Goal: Task Accomplishment & Management: Use online tool/utility

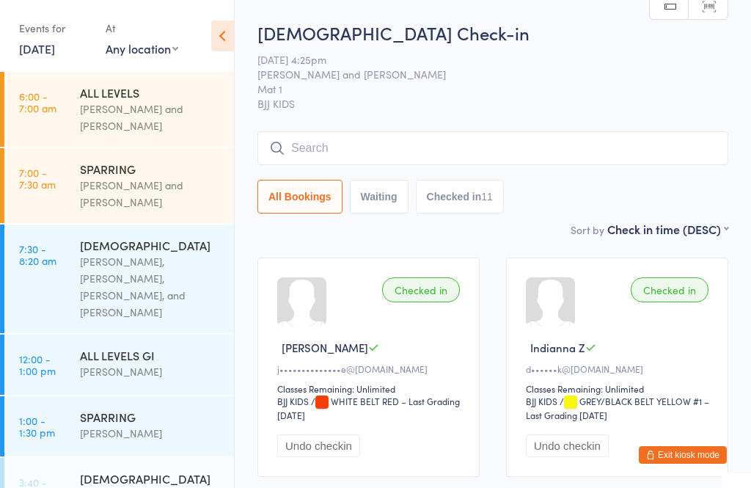
scroll to position [133, 0]
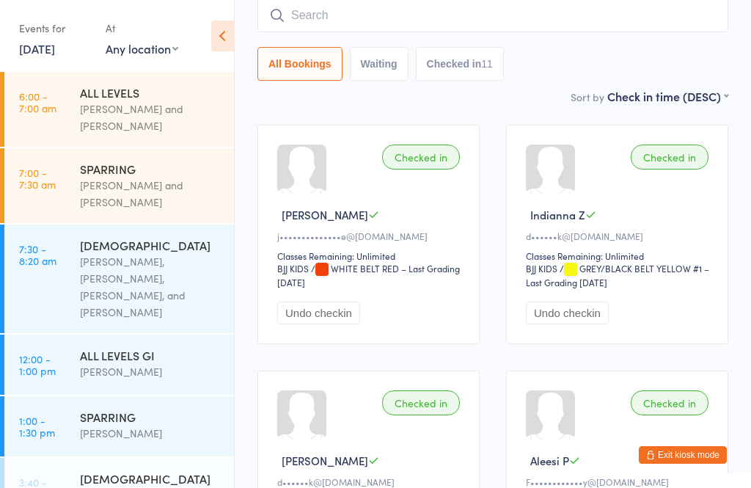
click at [468, 18] on input "search" at bounding box center [493, 16] width 471 height 34
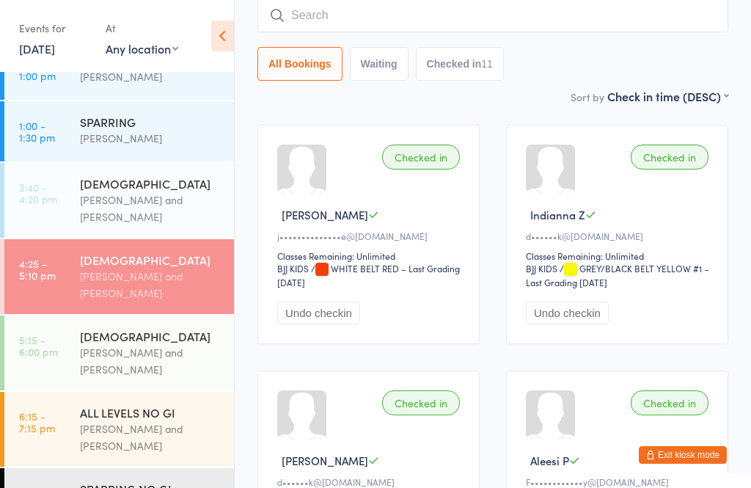
scroll to position [0, 0]
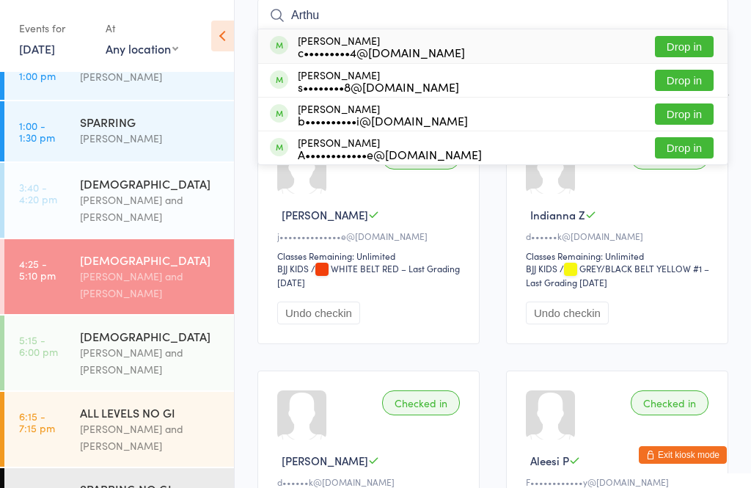
type input "Arthu"
click at [693, 54] on button "Drop in" at bounding box center [684, 46] width 59 height 21
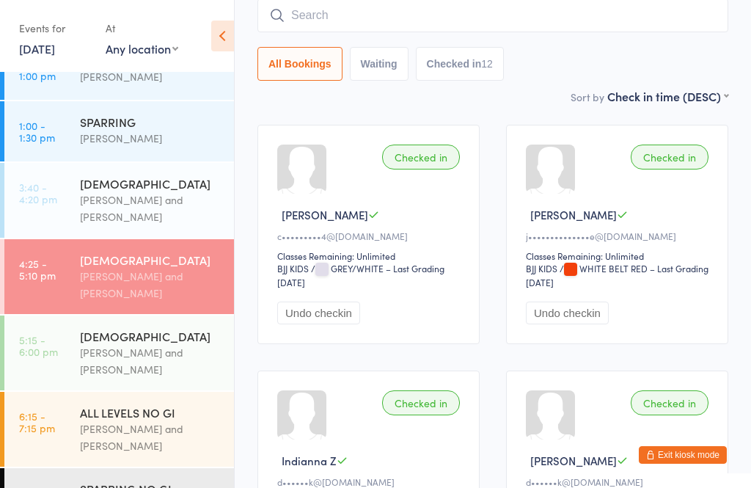
click at [535, 15] on input "search" at bounding box center [493, 16] width 471 height 34
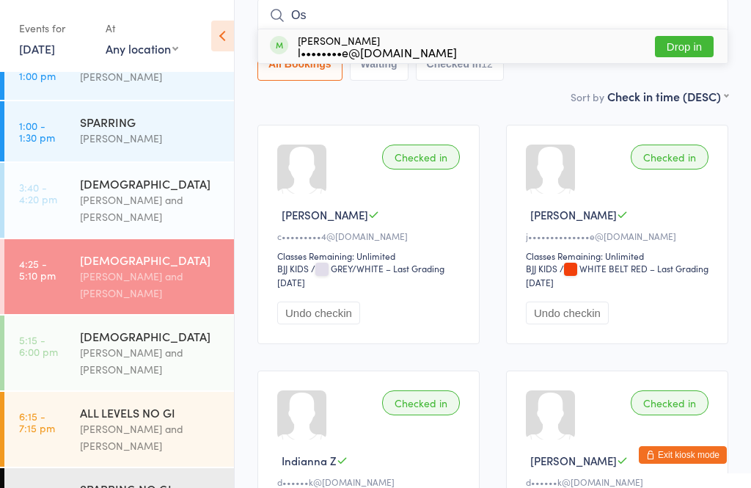
type input "Os"
click at [685, 45] on button "Drop in" at bounding box center [684, 46] width 59 height 21
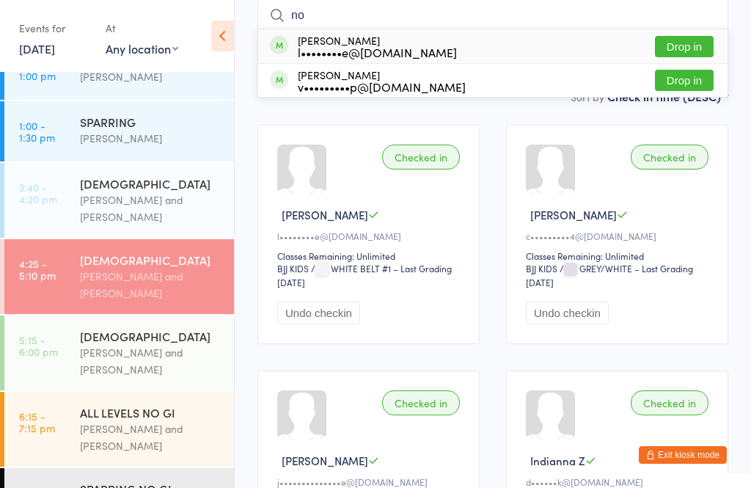
type input "no"
click at [689, 40] on button "Drop in" at bounding box center [684, 46] width 59 height 21
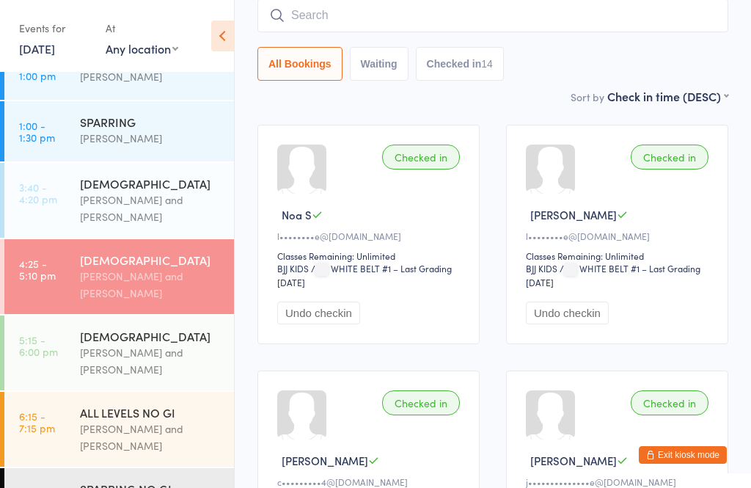
click at [124, 332] on div "[DEMOGRAPHIC_DATA]" at bounding box center [151, 336] width 142 height 16
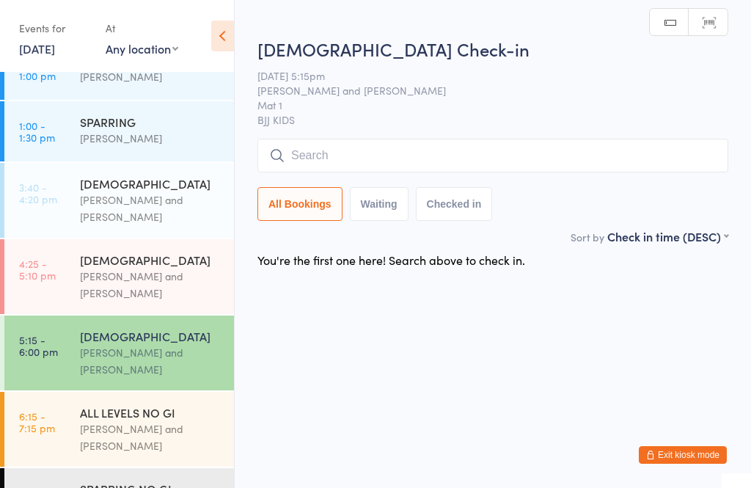
click at [401, 154] on input "search" at bounding box center [493, 156] width 471 height 34
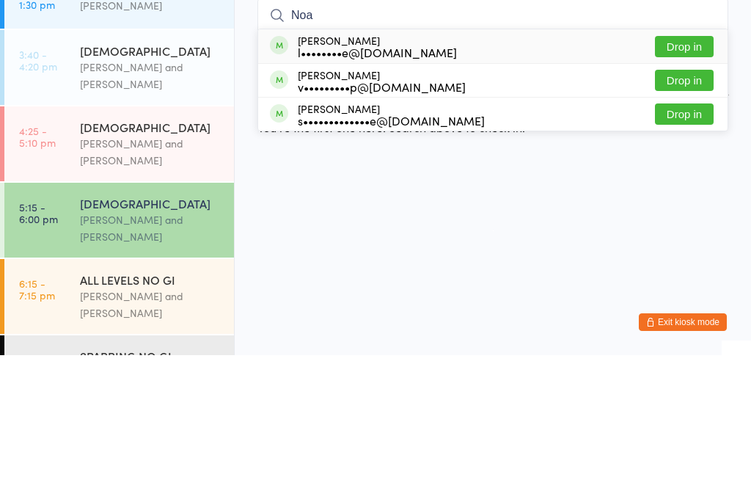
type input "Noa"
click at [688, 236] on button "Drop in" at bounding box center [684, 246] width 59 height 21
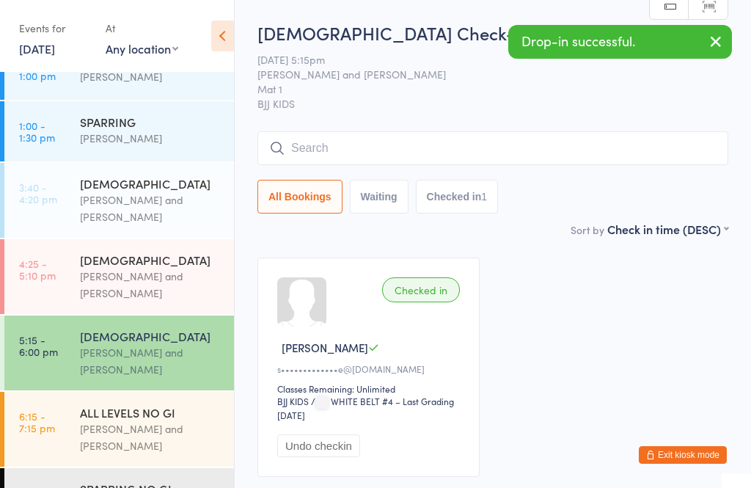
click at [305, 150] on input "search" at bounding box center [493, 148] width 471 height 34
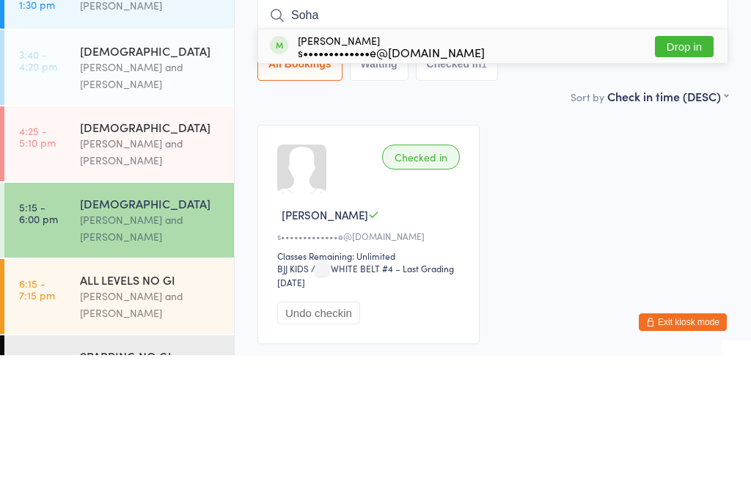
type input "Soha"
click at [675, 169] on button "Drop in" at bounding box center [684, 179] width 59 height 21
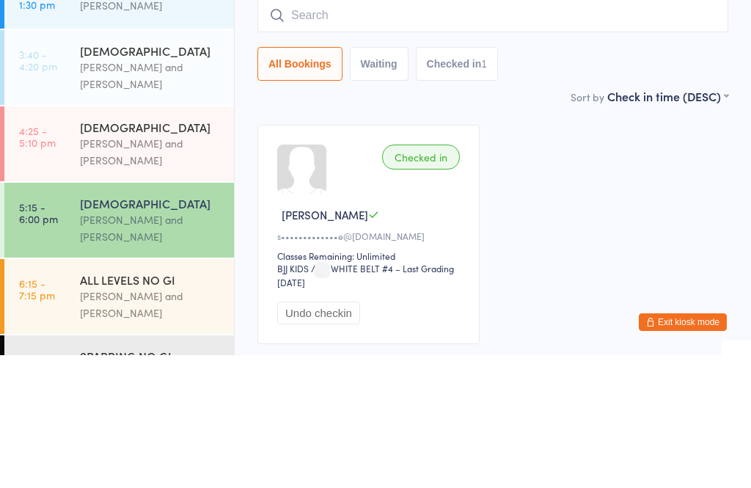
scroll to position [110, 0]
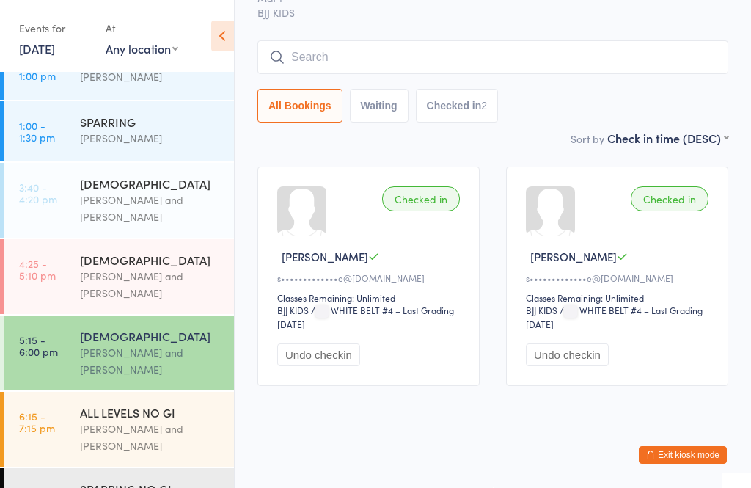
click at [339, 53] on input "search" at bounding box center [493, 57] width 471 height 34
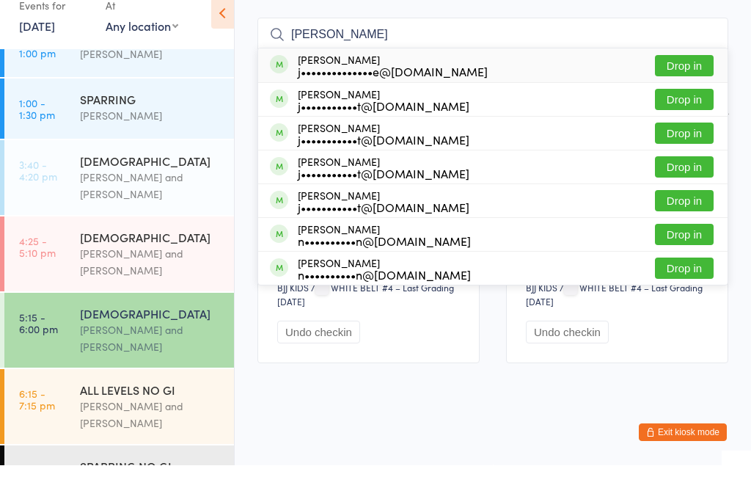
type input "[PERSON_NAME]"
click at [424, 76] on div "[PERSON_NAME] j••••••••••••••e@[DOMAIN_NAME]" at bounding box center [393, 87] width 190 height 23
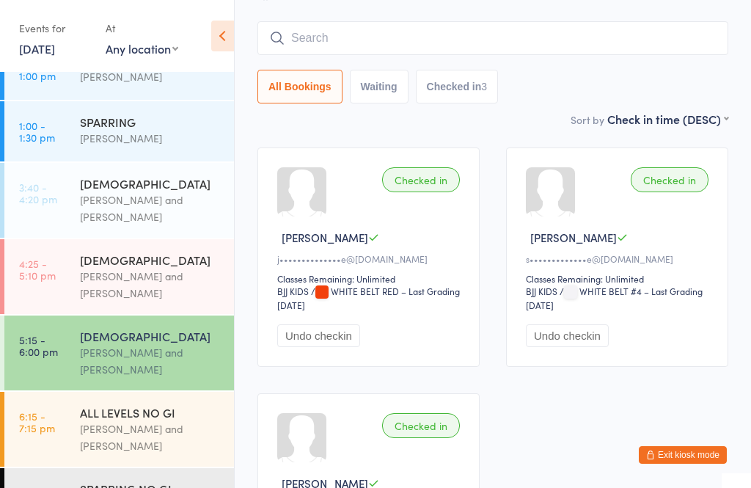
click at [464, 16] on div "[DEMOGRAPHIC_DATA] Check-in [DATE] 5:15pm [PERSON_NAME] and [PERSON_NAME] Mat 1…" at bounding box center [493, 10] width 471 height 200
click at [529, 29] on input "search" at bounding box center [493, 38] width 471 height 34
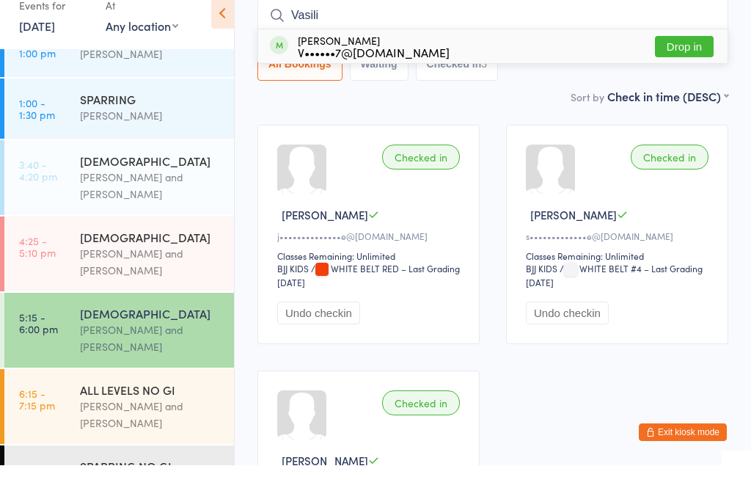
type input "Vasili"
click at [692, 59] on button "Drop in" at bounding box center [684, 69] width 59 height 21
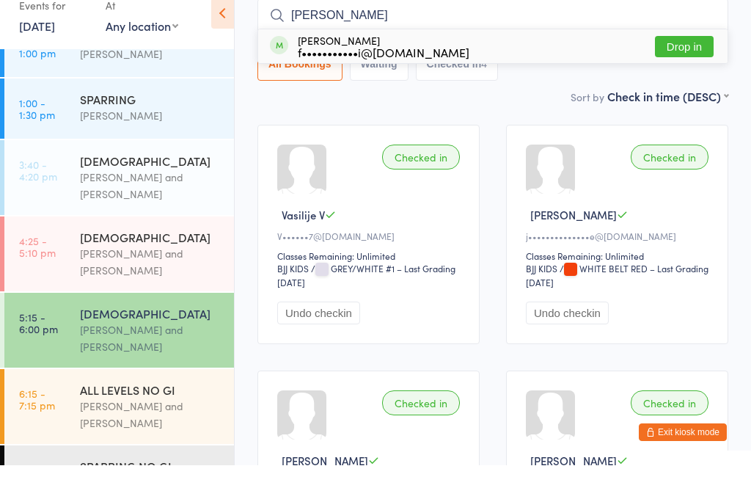
type input "[PERSON_NAME]"
click at [685, 59] on button "Drop in" at bounding box center [684, 69] width 59 height 21
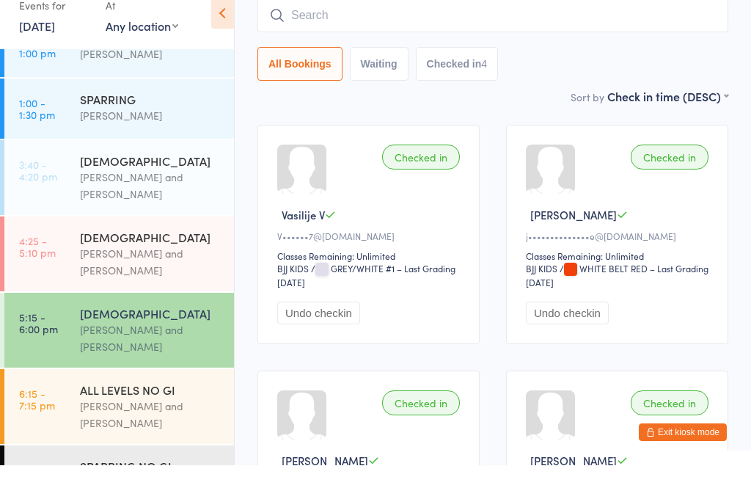
scroll to position [133, 0]
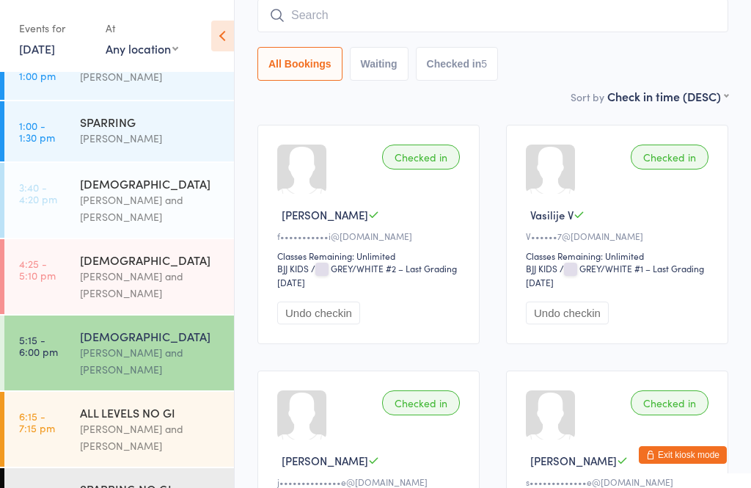
click at [447, 19] on input "search" at bounding box center [493, 16] width 471 height 34
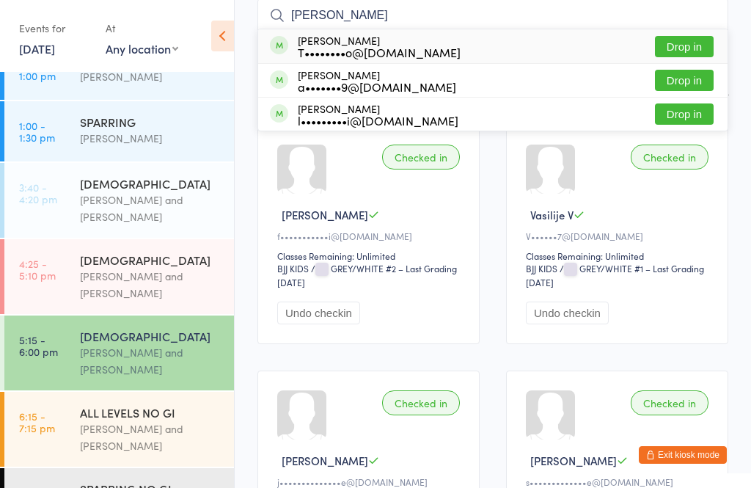
type input "[PERSON_NAME]"
click at [696, 87] on button "Drop in" at bounding box center [684, 80] width 59 height 21
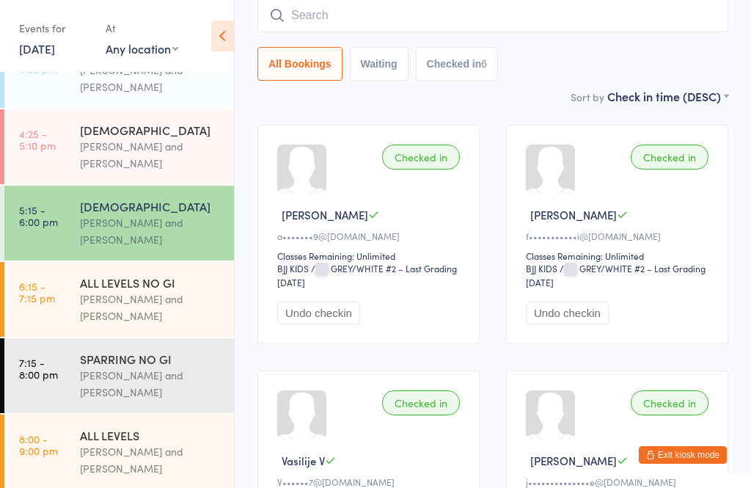
scroll to position [424, 0]
click at [192, 173] on div "[DEMOGRAPHIC_DATA] [PERSON_NAME] and [PERSON_NAME]" at bounding box center [157, 147] width 154 height 75
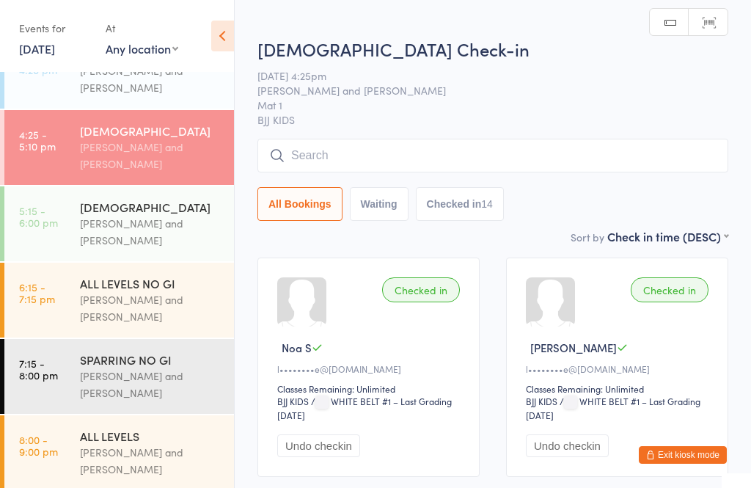
click at [181, 205] on div "[DEMOGRAPHIC_DATA]" at bounding box center [151, 207] width 142 height 16
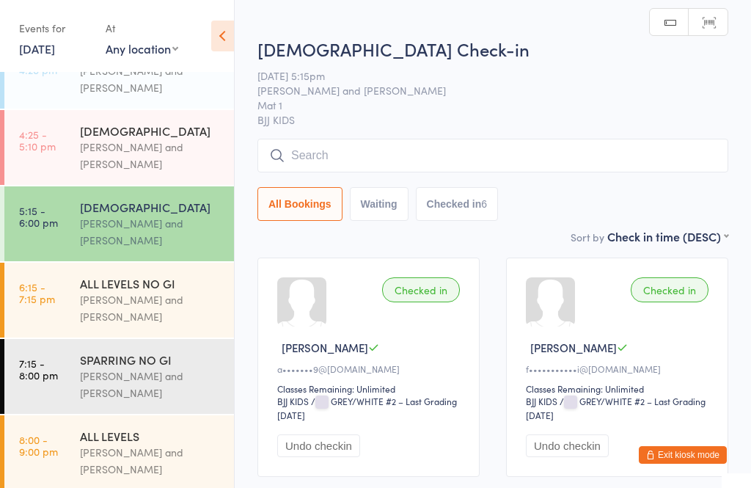
click at [581, 164] on input "search" at bounding box center [493, 156] width 471 height 34
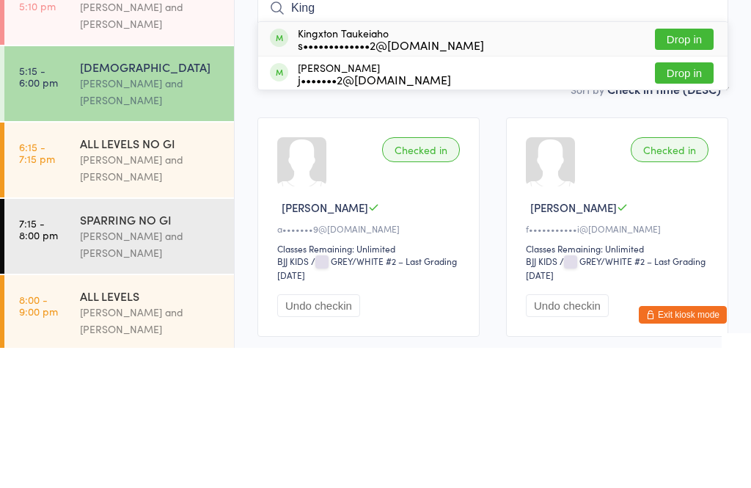
type input "King"
click at [690, 169] on button "Drop in" at bounding box center [684, 179] width 59 height 21
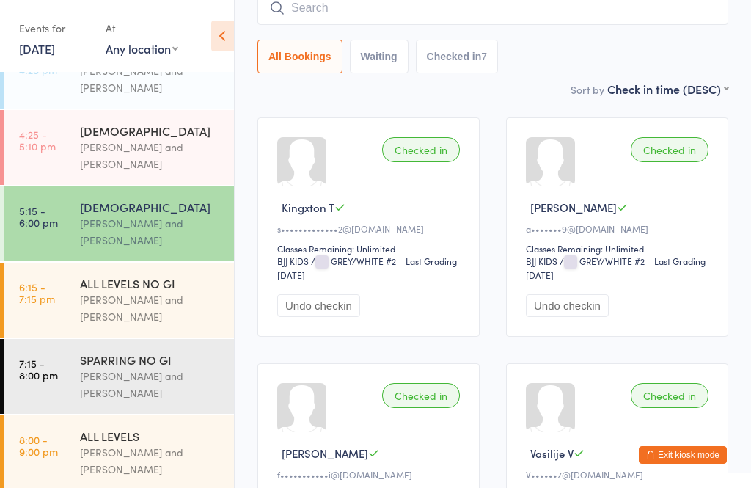
click at [418, 17] on input "search" at bounding box center [493, 8] width 471 height 34
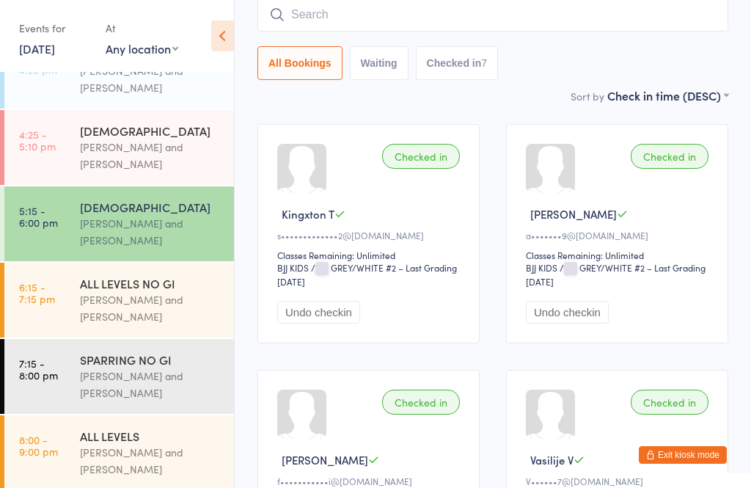
scroll to position [133, 0]
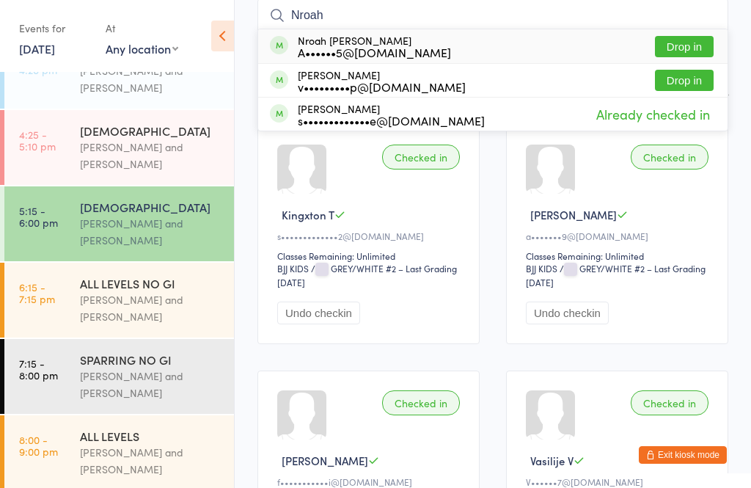
type input "Nroah"
click at [697, 56] on button "Drop in" at bounding box center [684, 46] width 59 height 21
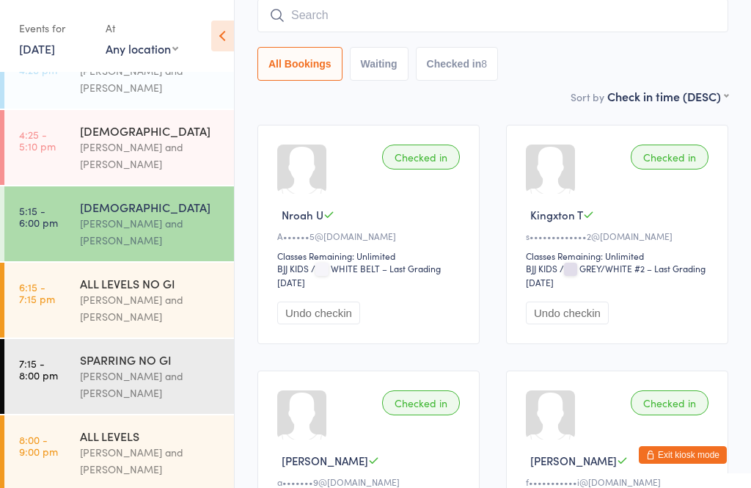
click at [142, 291] on div "[PERSON_NAME] and [PERSON_NAME]" at bounding box center [151, 308] width 142 height 34
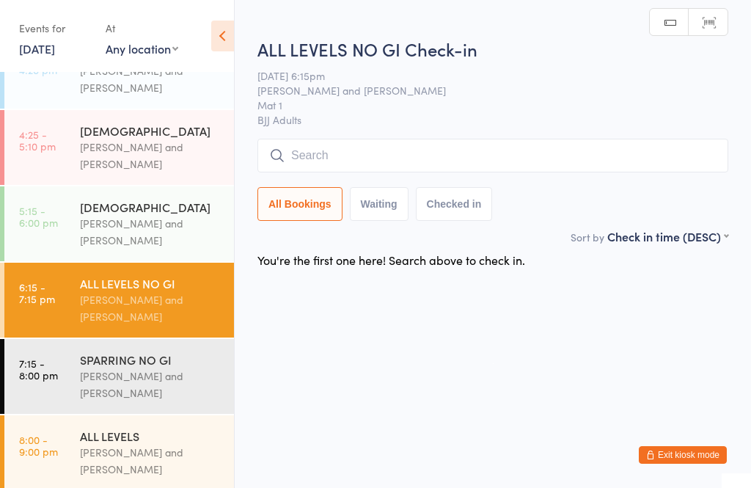
click at [323, 147] on input "search" at bounding box center [493, 156] width 471 height 34
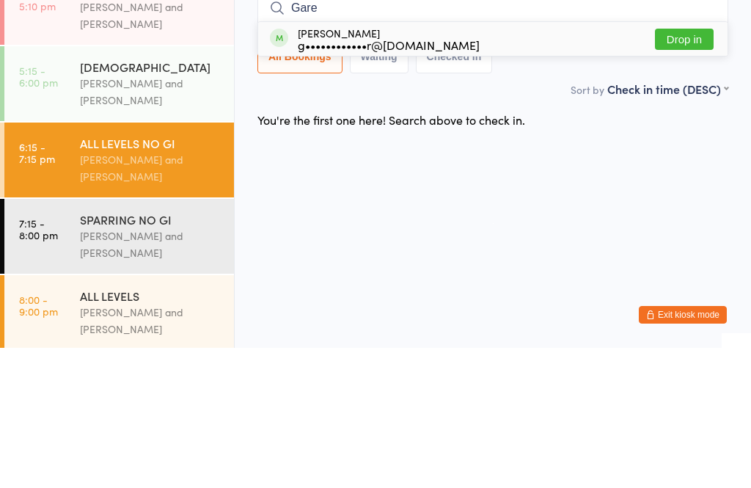
type input "Gare"
click at [347, 167] on div "[PERSON_NAME] g••••••••••••r@[DOMAIN_NAME]" at bounding box center [389, 178] width 182 height 23
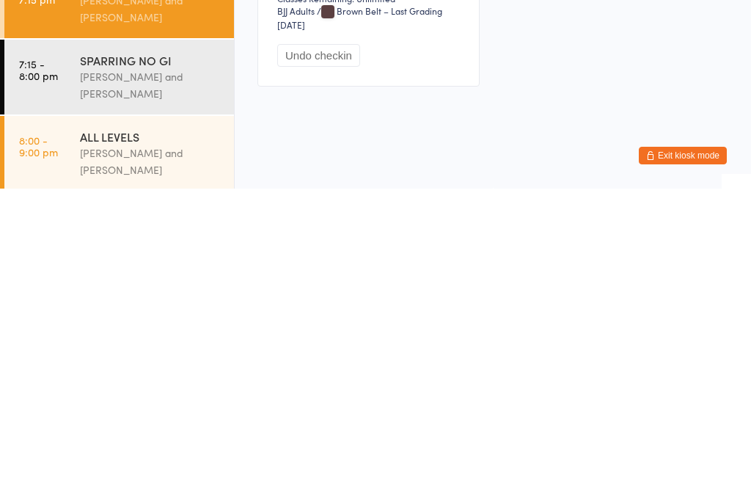
scroll to position [56, 0]
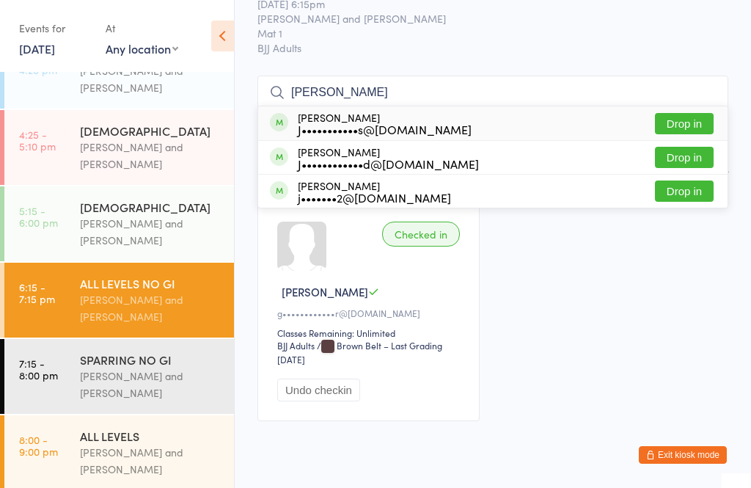
type input "[PERSON_NAME]"
click at [670, 156] on button "Drop in" at bounding box center [684, 157] width 59 height 21
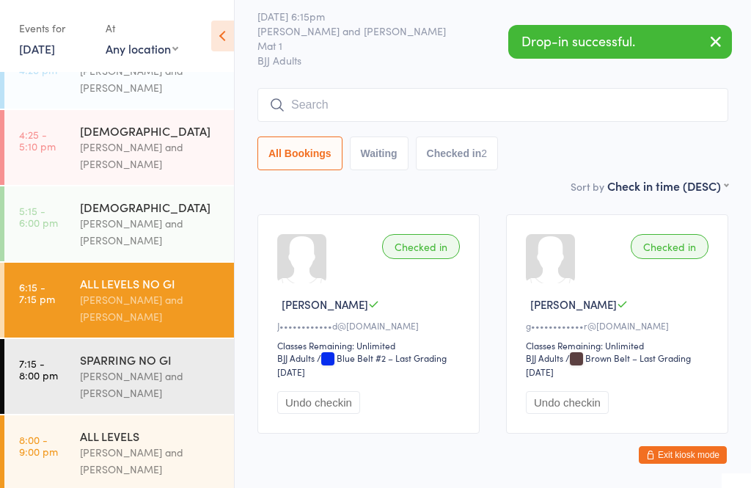
scroll to position [377, 0]
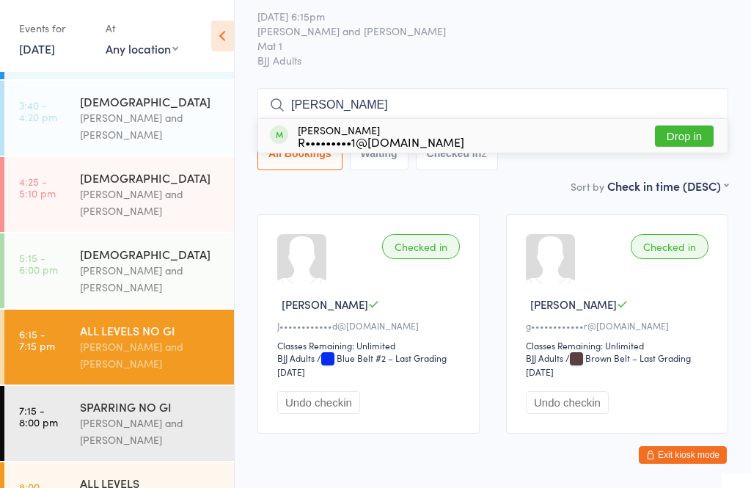
type input "[PERSON_NAME]"
click at [699, 139] on button "Drop in" at bounding box center [684, 135] width 59 height 21
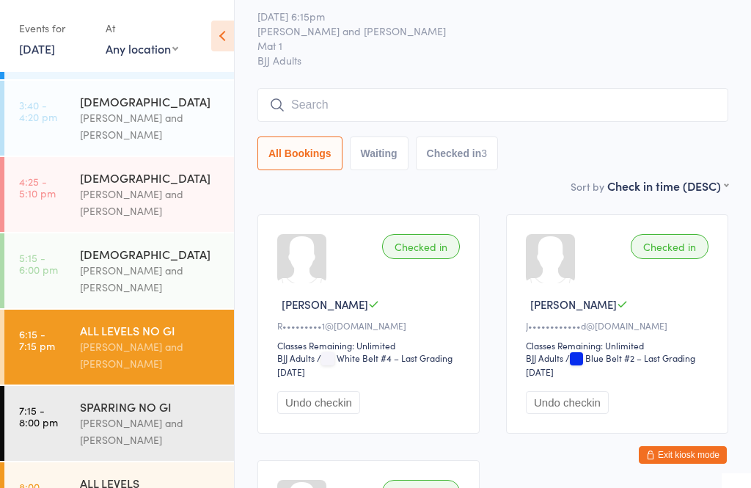
click at [649, 98] on input "search" at bounding box center [493, 105] width 471 height 34
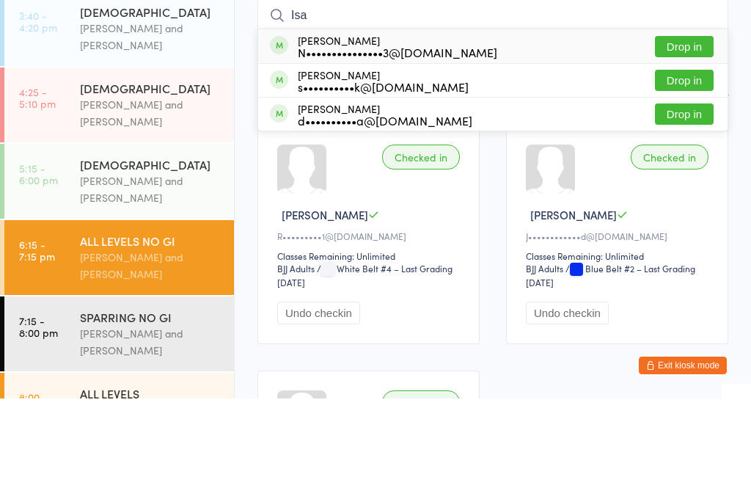
type input "Isa"
click at [686, 193] on button "Drop in" at bounding box center [684, 203] width 59 height 21
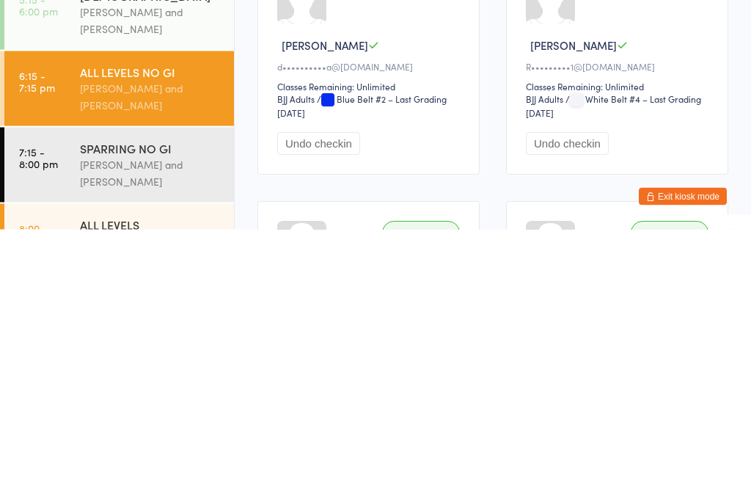
click at [149, 415] on div "[PERSON_NAME] and [PERSON_NAME]" at bounding box center [151, 432] width 142 height 34
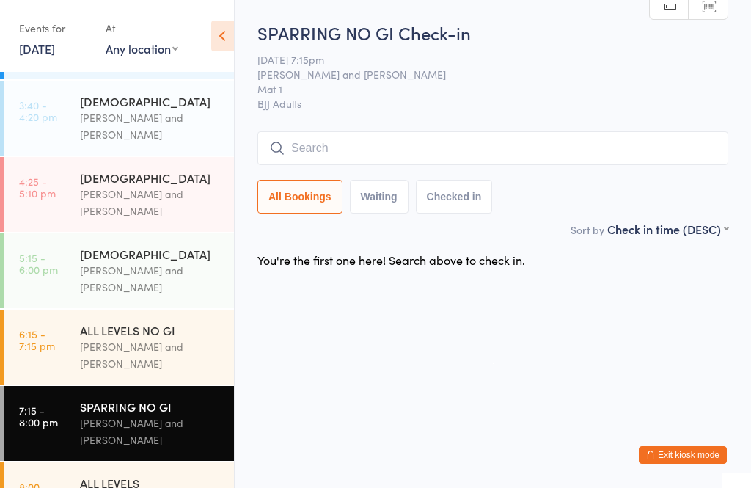
click at [131, 338] on div "[PERSON_NAME] and [PERSON_NAME]" at bounding box center [151, 355] width 142 height 34
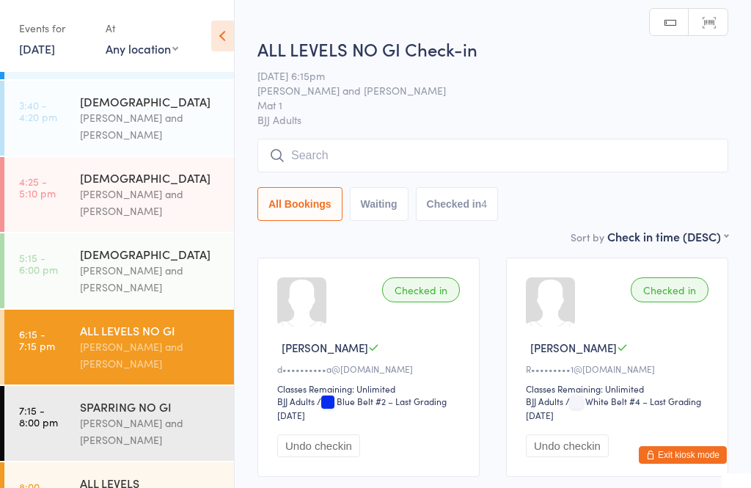
click at [477, 156] on input "search" at bounding box center [493, 156] width 471 height 34
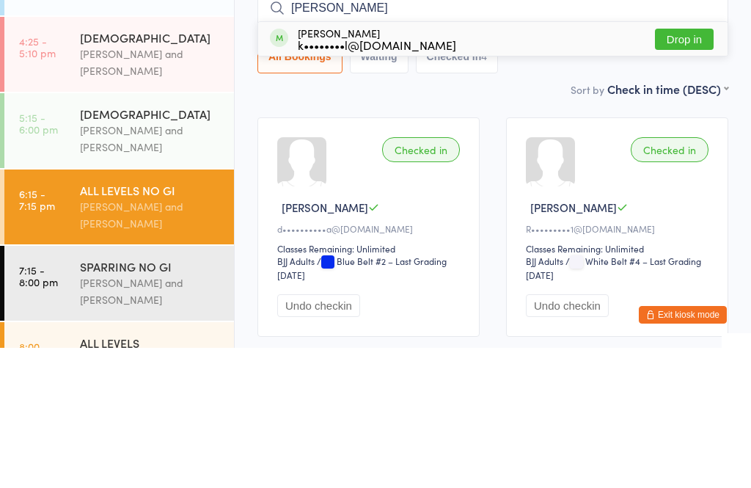
type input "[PERSON_NAME]"
click at [682, 169] on button "Drop in" at bounding box center [684, 179] width 59 height 21
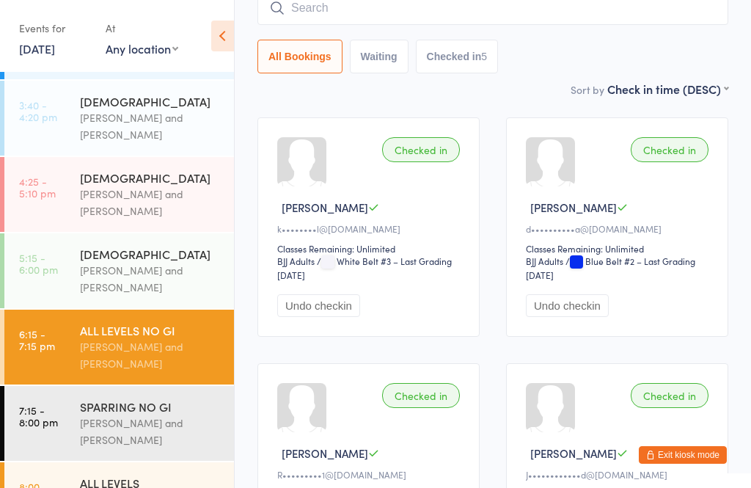
click at [305, 8] on input "search" at bounding box center [493, 8] width 471 height 34
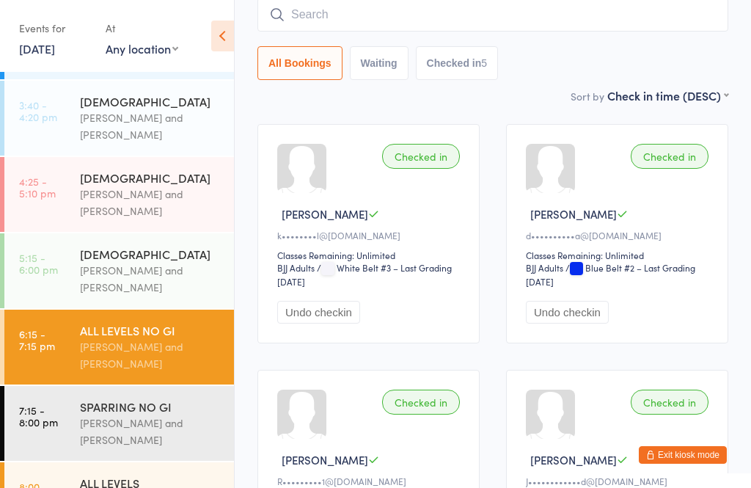
scroll to position [133, 0]
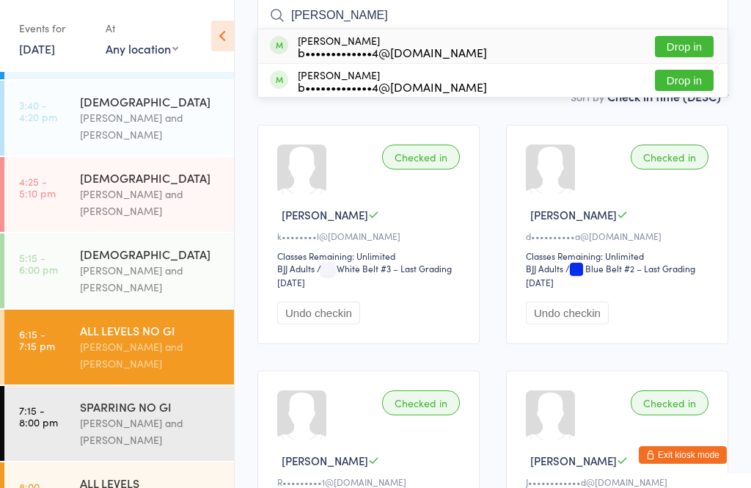
type input "[PERSON_NAME]"
click at [682, 81] on button "Drop in" at bounding box center [684, 80] width 59 height 21
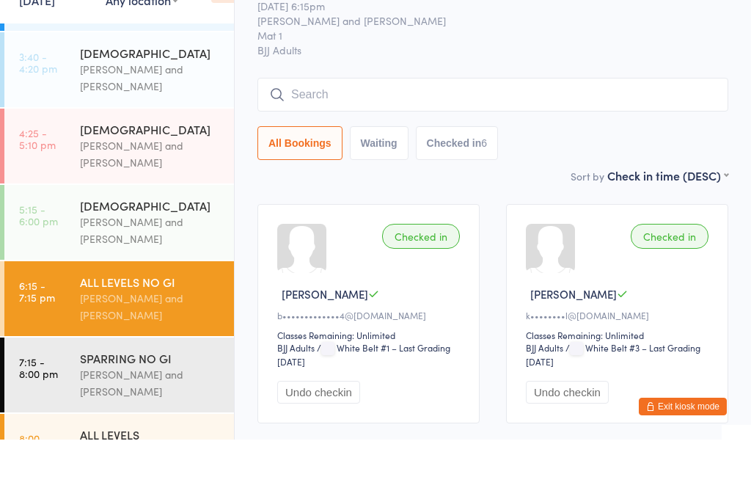
scroll to position [0, 0]
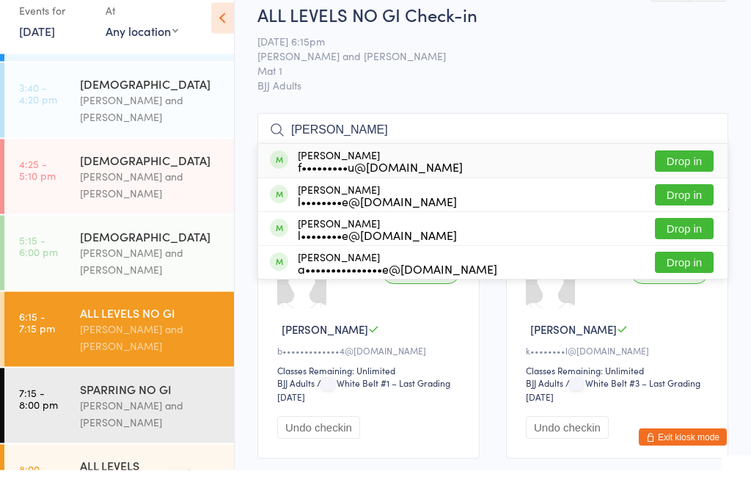
type input "[PERSON_NAME]"
click at [688, 169] on button "Drop in" at bounding box center [684, 179] width 59 height 21
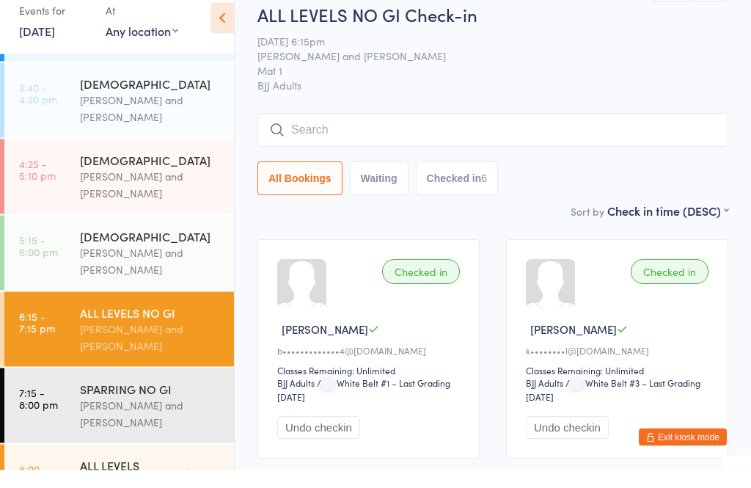
scroll to position [18, 0]
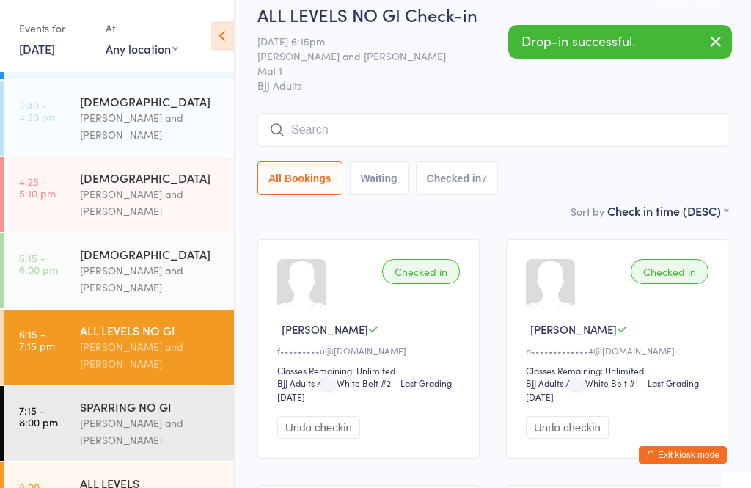
click at [674, 123] on input "search" at bounding box center [493, 130] width 471 height 34
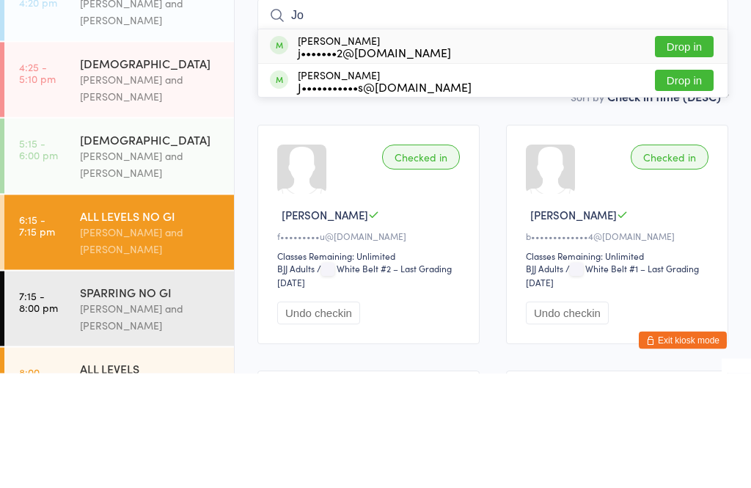
type input "Jo"
click at [702, 151] on button "Drop in" at bounding box center [684, 161] width 59 height 21
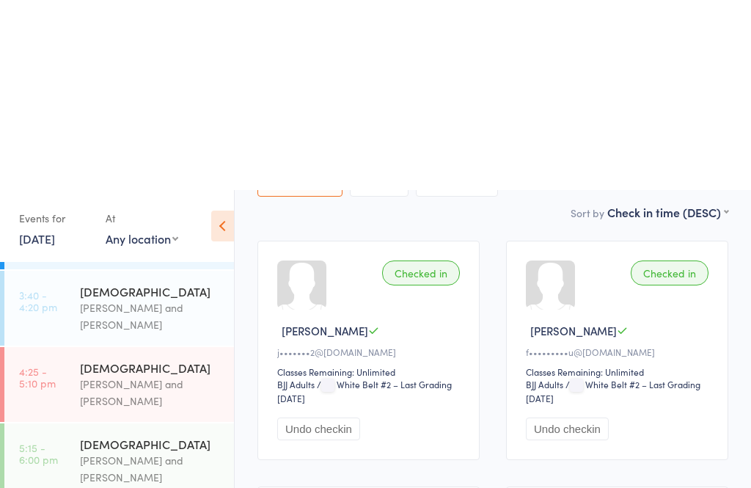
scroll to position [0, 0]
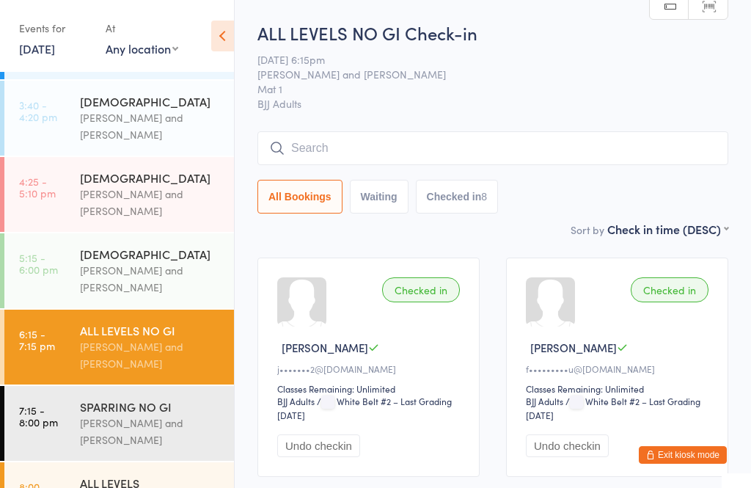
click at [563, 139] on input "search" at bounding box center [493, 148] width 471 height 34
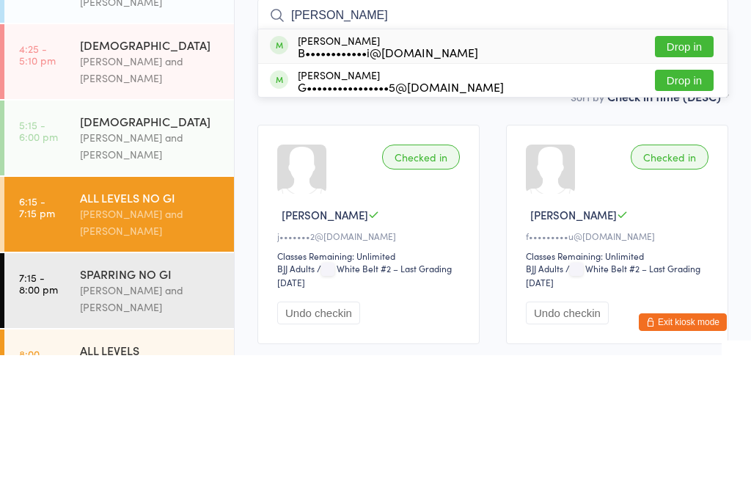
type input "[PERSON_NAME]"
click at [680, 203] on button "Drop in" at bounding box center [684, 213] width 59 height 21
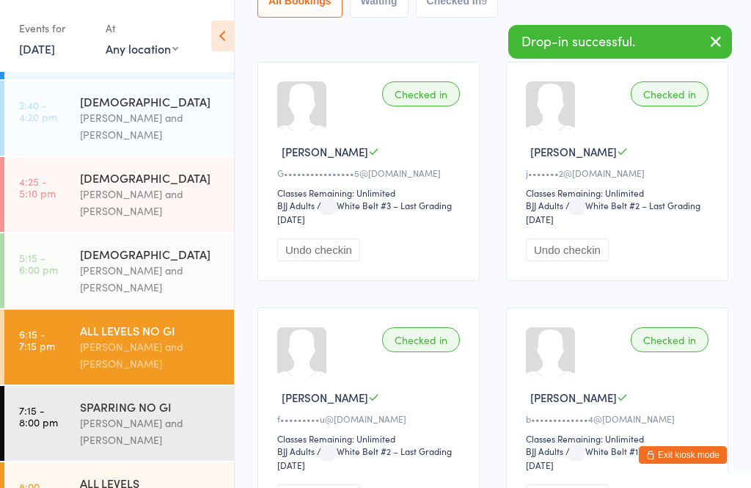
scroll to position [192, 0]
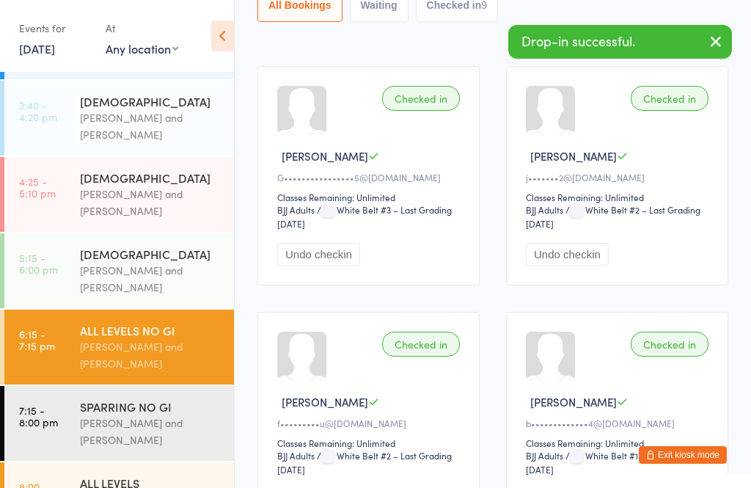
click at [142, 415] on div "[PERSON_NAME] and [PERSON_NAME]" at bounding box center [151, 432] width 142 height 34
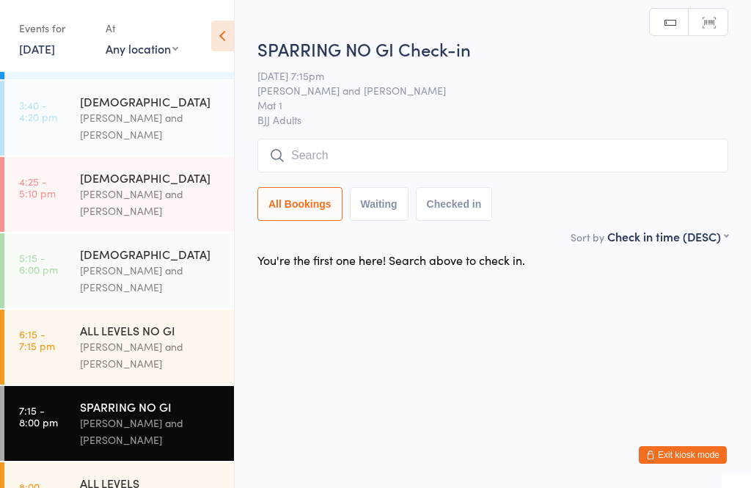
click at [576, 149] on input "search" at bounding box center [493, 156] width 471 height 34
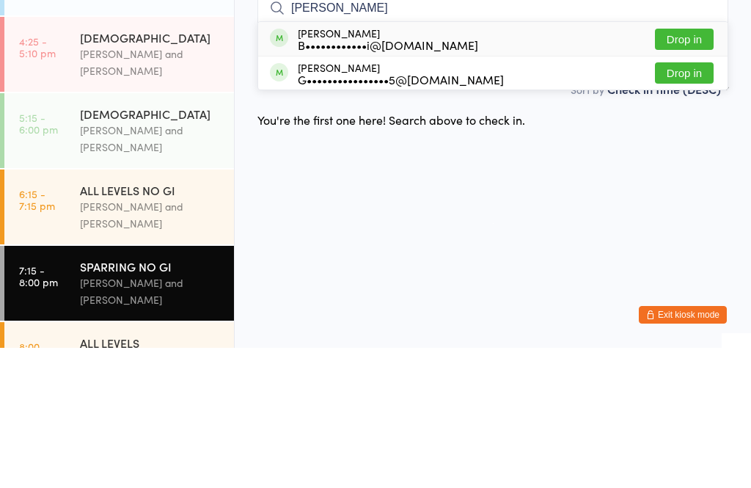
type input "[PERSON_NAME]"
click at [688, 203] on button "Drop in" at bounding box center [684, 213] width 59 height 21
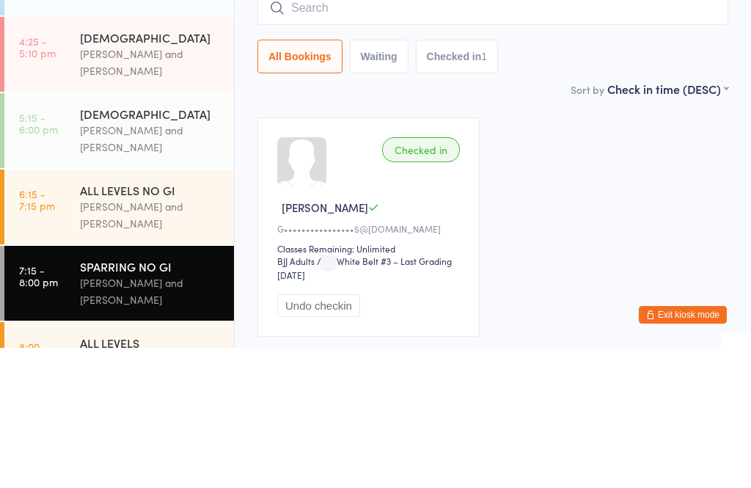
click at [178, 186] on div "[PERSON_NAME] and [PERSON_NAME]" at bounding box center [151, 203] width 142 height 34
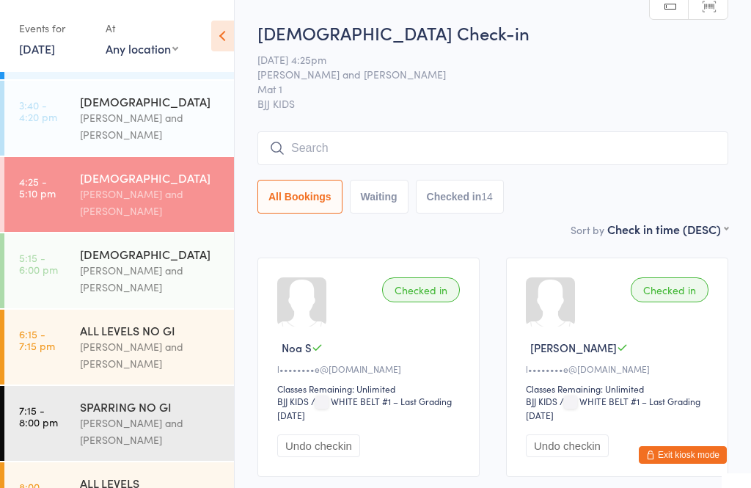
click at [492, 147] on input "search" at bounding box center [493, 148] width 471 height 34
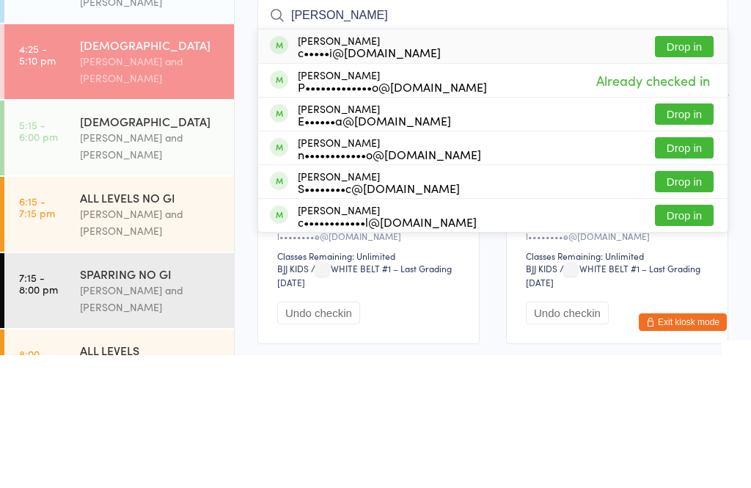
type input "[PERSON_NAME]"
click at [488, 162] on div "[PERSON_NAME] c•••••i@[DOMAIN_NAME] Drop in" at bounding box center [493, 179] width 470 height 34
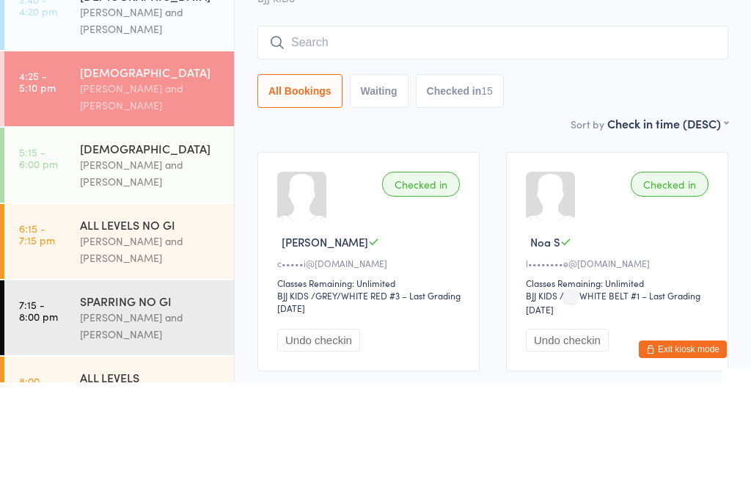
scroll to position [49, 0]
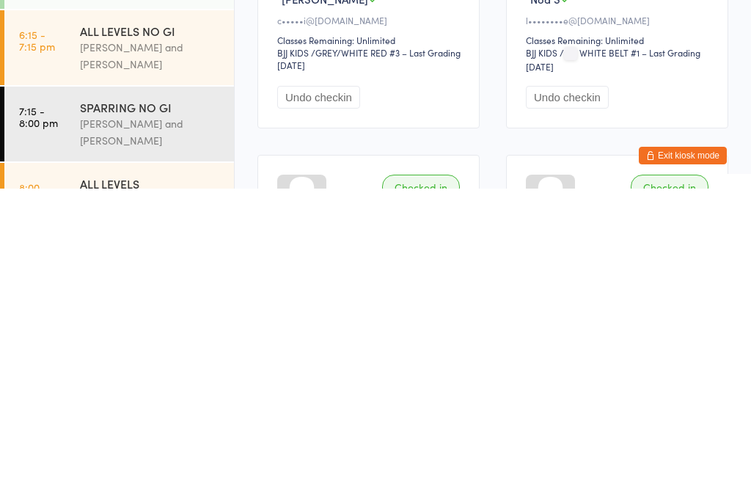
click at [165, 415] on div "[PERSON_NAME] and [PERSON_NAME]" at bounding box center [151, 432] width 142 height 34
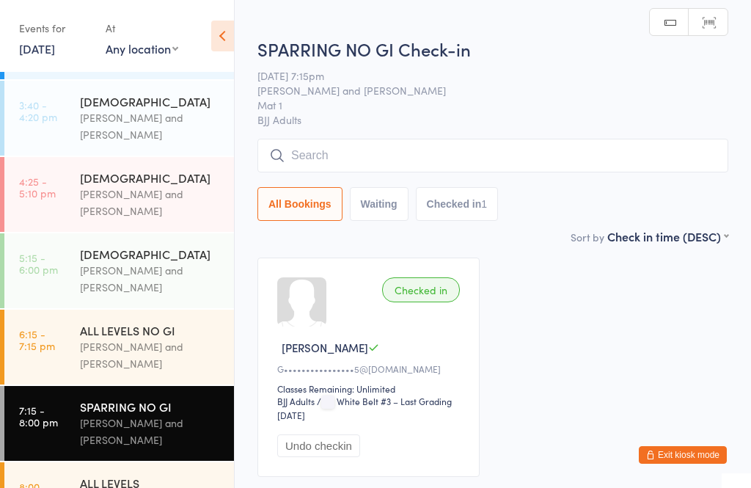
click at [434, 161] on input "search" at bounding box center [493, 156] width 471 height 34
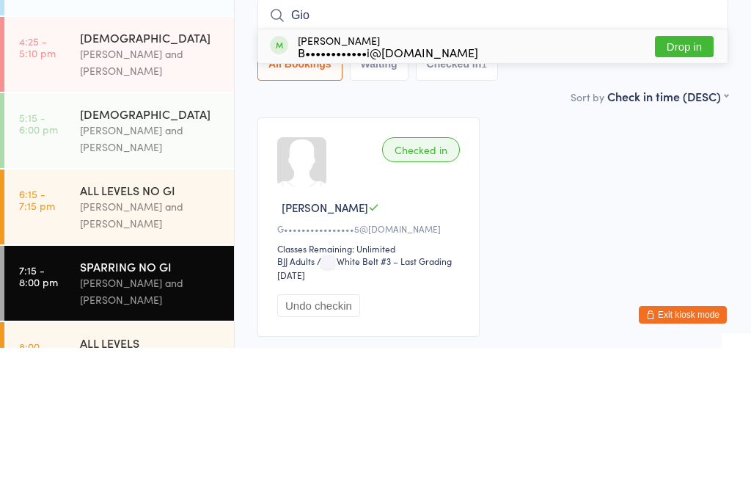
type input "Gio"
click at [677, 176] on button "Drop in" at bounding box center [684, 186] width 59 height 21
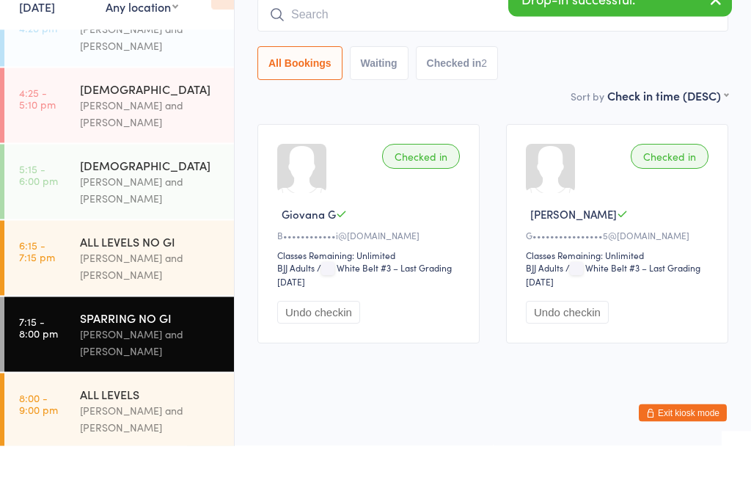
scroll to position [110, 0]
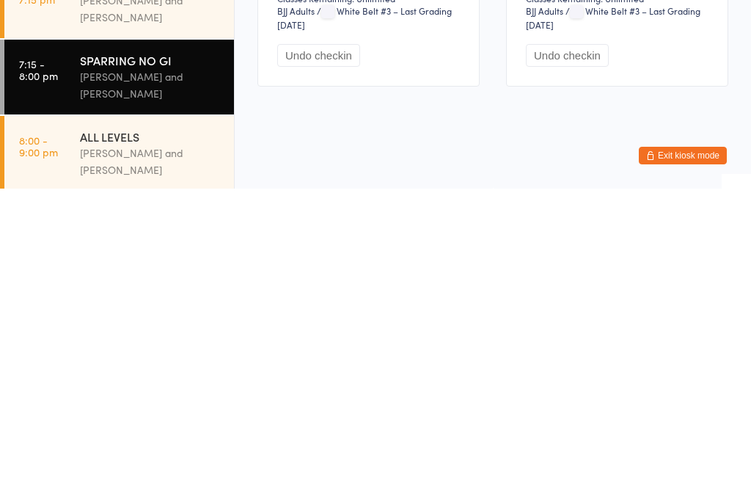
click at [150, 444] on div "[PERSON_NAME] and [PERSON_NAME]" at bounding box center [151, 461] width 142 height 34
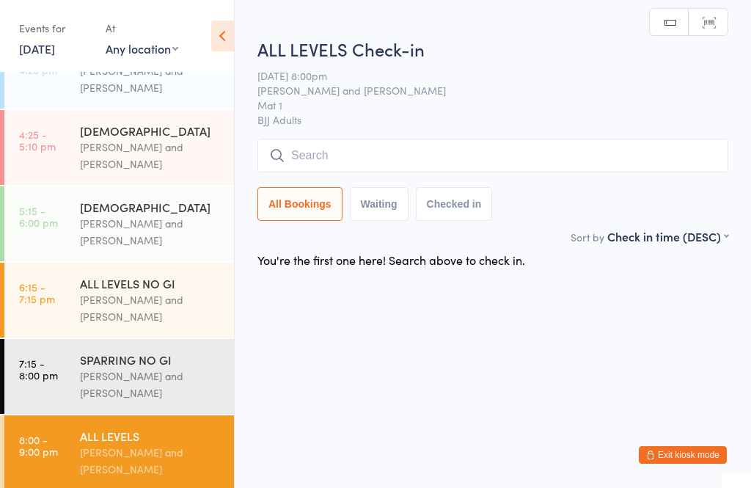
click at [431, 156] on input "search" at bounding box center [493, 156] width 471 height 34
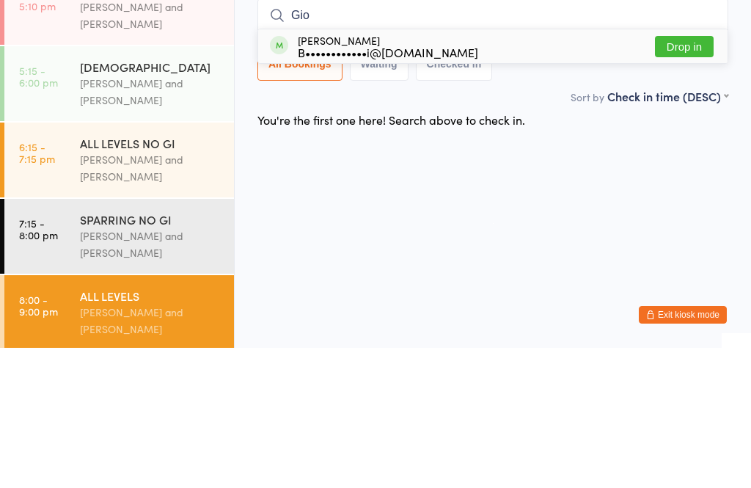
type input "Gio"
click at [697, 176] on button "Drop in" at bounding box center [684, 186] width 59 height 21
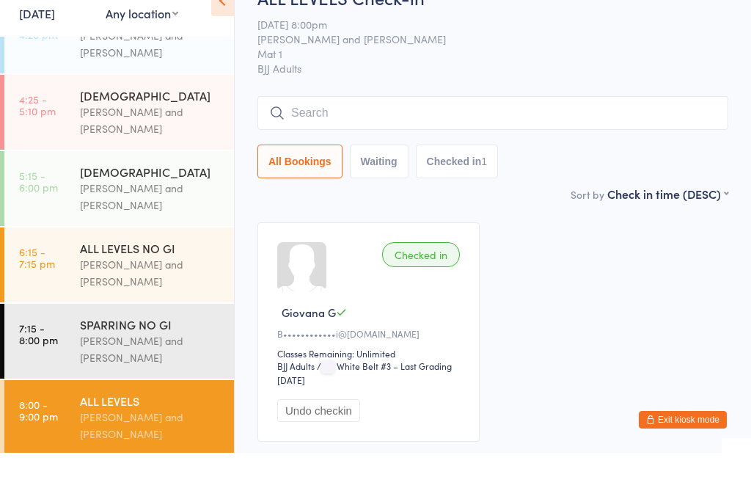
scroll to position [36, 0]
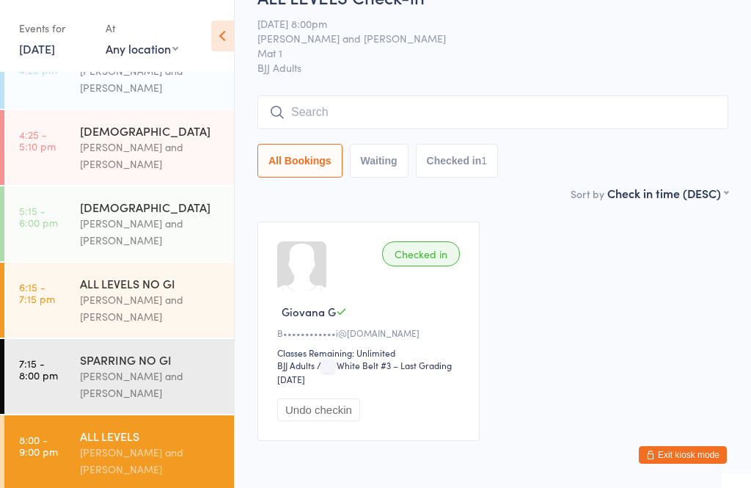
click at [194, 373] on div "[PERSON_NAME] and [PERSON_NAME]" at bounding box center [151, 385] width 142 height 34
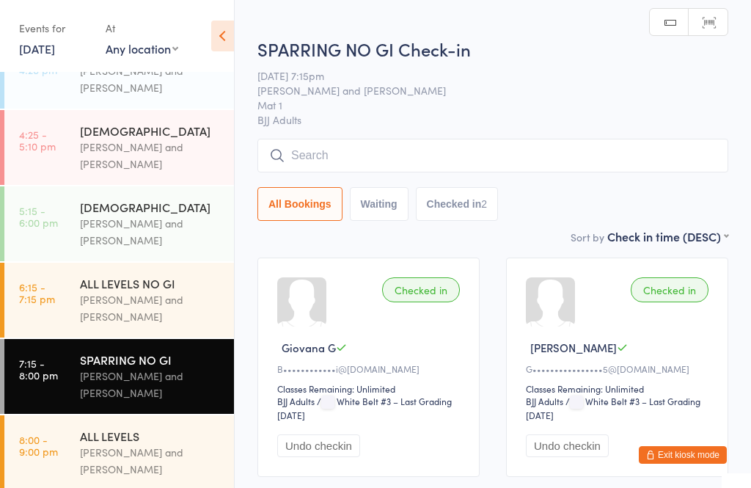
click at [497, 160] on input "search" at bounding box center [493, 156] width 471 height 34
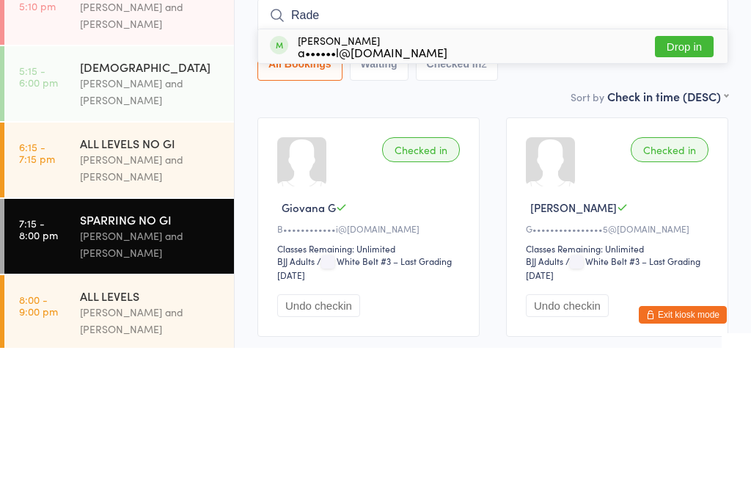
type input "Rade"
click at [684, 176] on button "Drop in" at bounding box center [684, 186] width 59 height 21
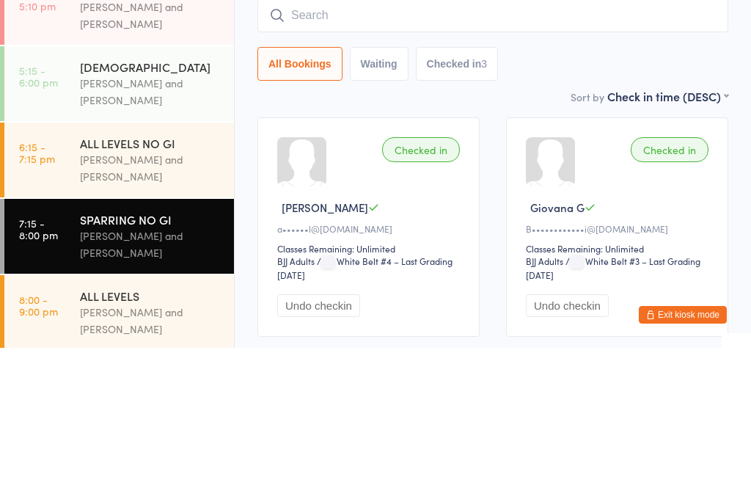
click at [598, 187] on div "All Bookings Waiting Checked in 3" at bounding box center [493, 204] width 471 height 34
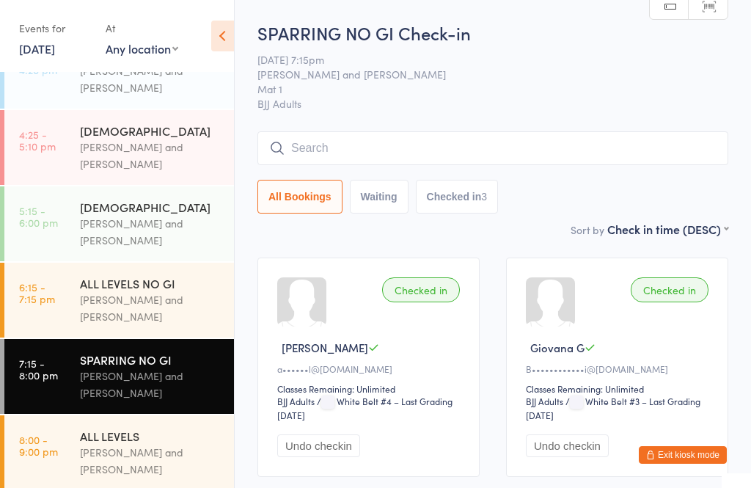
click at [561, 149] on input "search" at bounding box center [493, 148] width 471 height 34
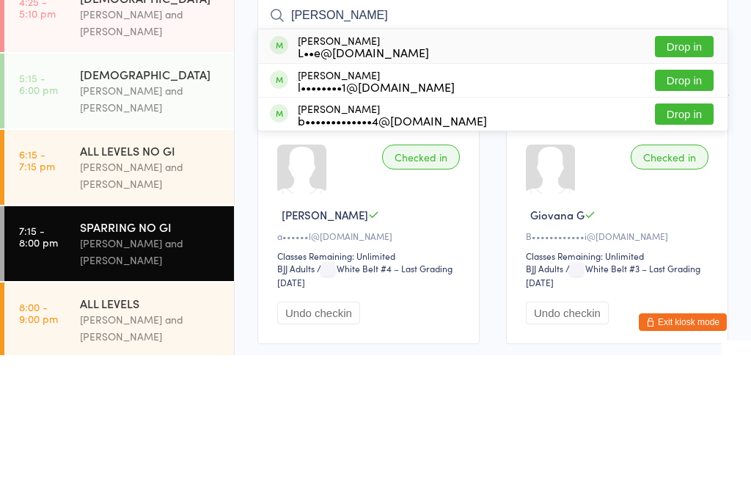
type input "[PERSON_NAME]"
click at [684, 169] on button "Drop in" at bounding box center [684, 179] width 59 height 21
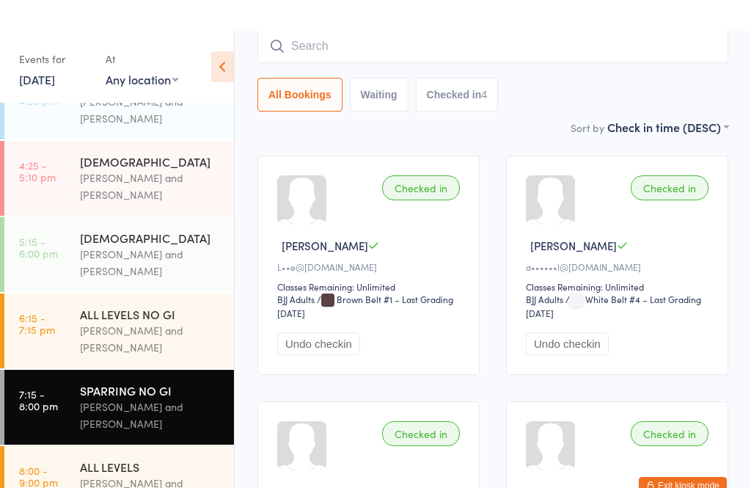
scroll to position [377, 0]
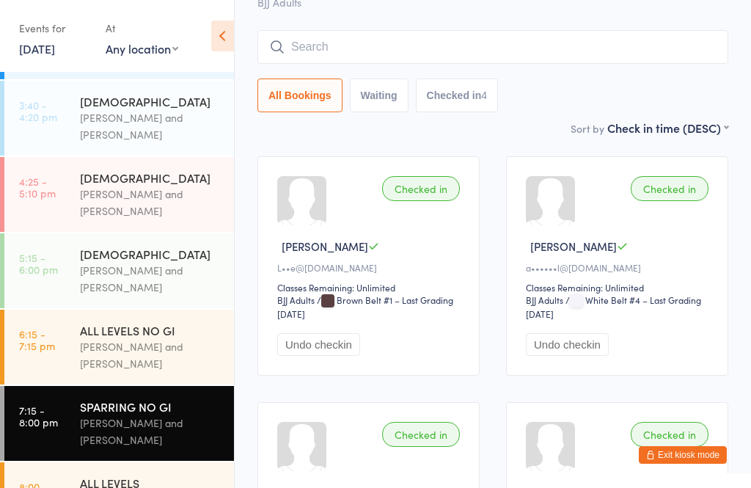
click at [110, 476] on div "ALL LEVELS" at bounding box center [151, 483] width 142 height 16
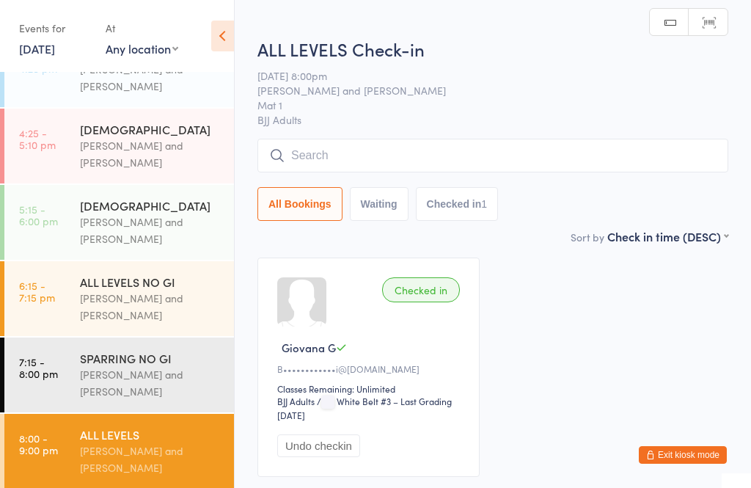
scroll to position [424, 0]
click at [481, 133] on div "ALL LEVELS Check-in [DATE] 8:00pm [PERSON_NAME] and [PERSON_NAME] Mat 1 BJJ Adu…" at bounding box center [493, 133] width 471 height 192
click at [419, 152] on input "search" at bounding box center [493, 156] width 471 height 34
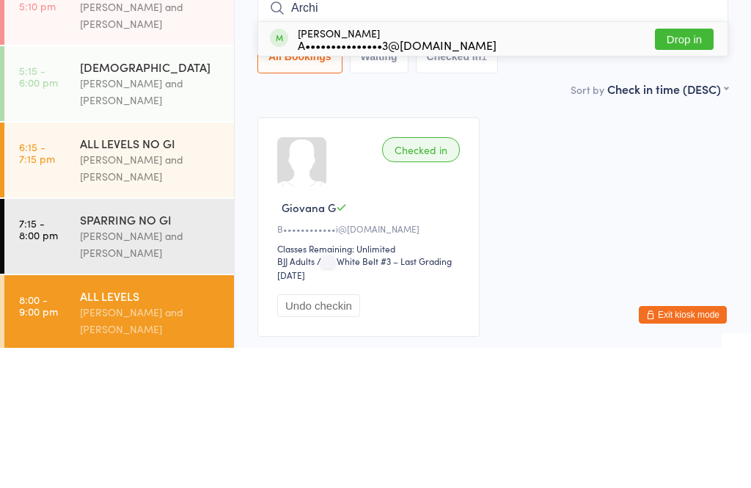
type input "Archi"
click at [703, 169] on button "Drop in" at bounding box center [684, 179] width 59 height 21
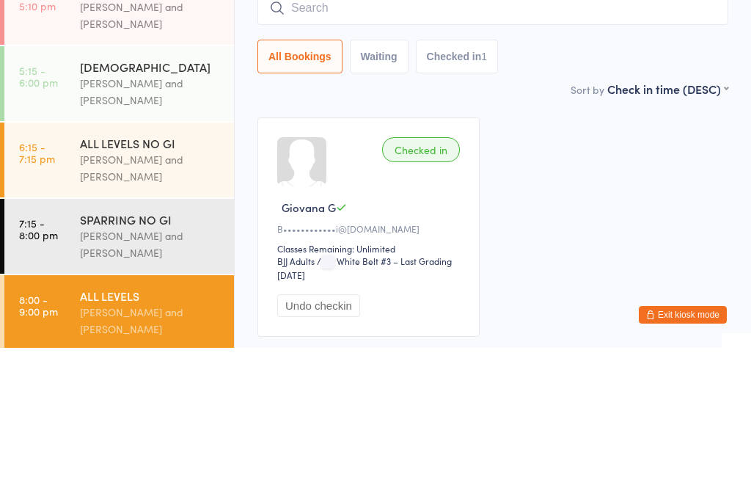
scroll to position [110, 0]
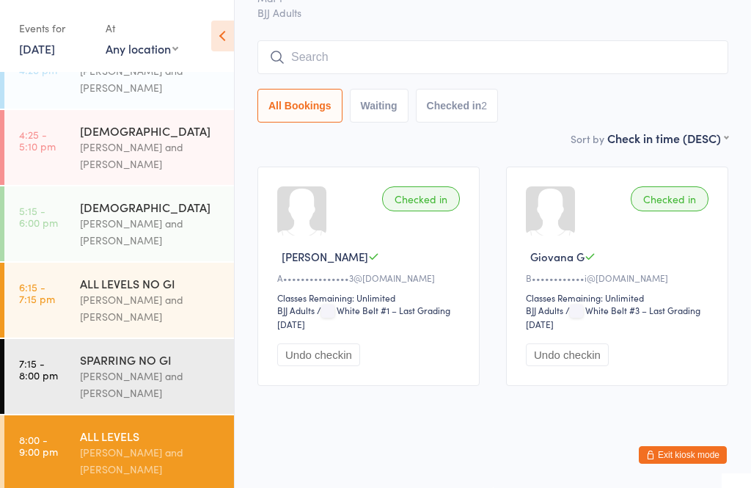
click at [125, 368] on div "[PERSON_NAME] and [PERSON_NAME]" at bounding box center [151, 385] width 142 height 34
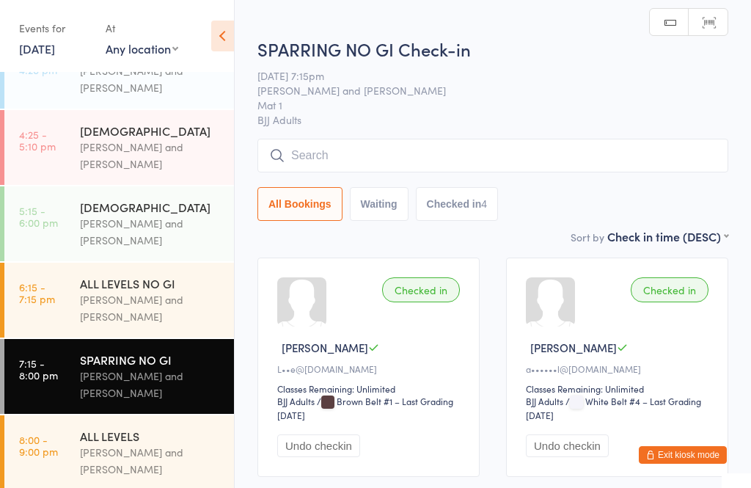
click at [598, 172] on input "search" at bounding box center [493, 156] width 471 height 34
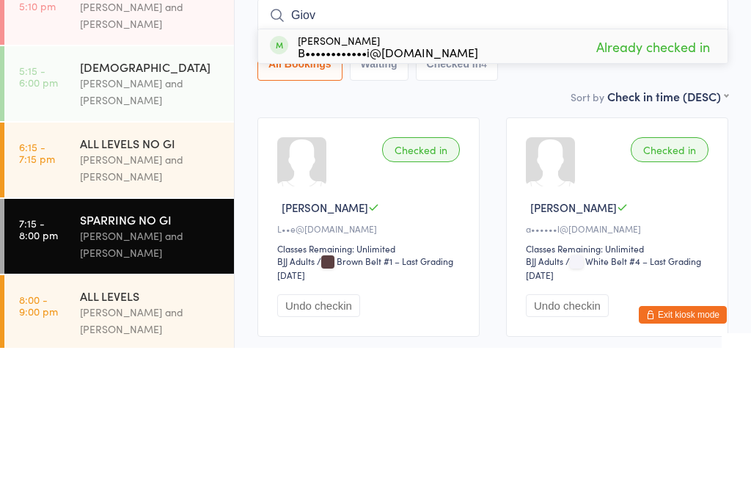
type input "Giova"
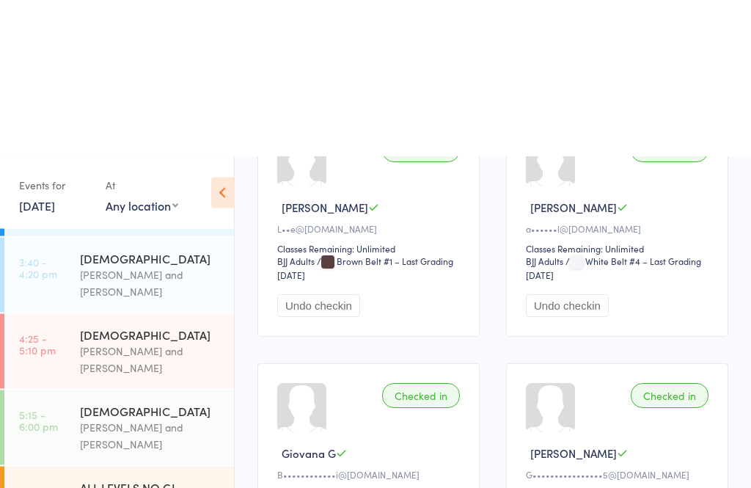
scroll to position [314, 0]
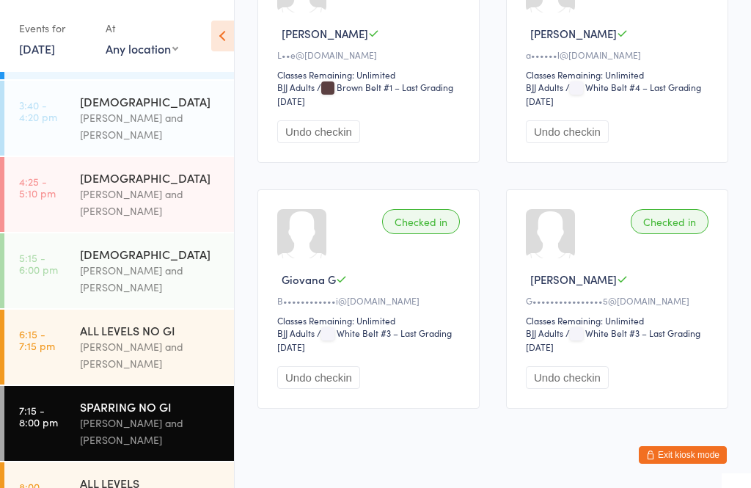
click at [153, 349] on div "[PERSON_NAME] and [PERSON_NAME]" at bounding box center [151, 355] width 142 height 34
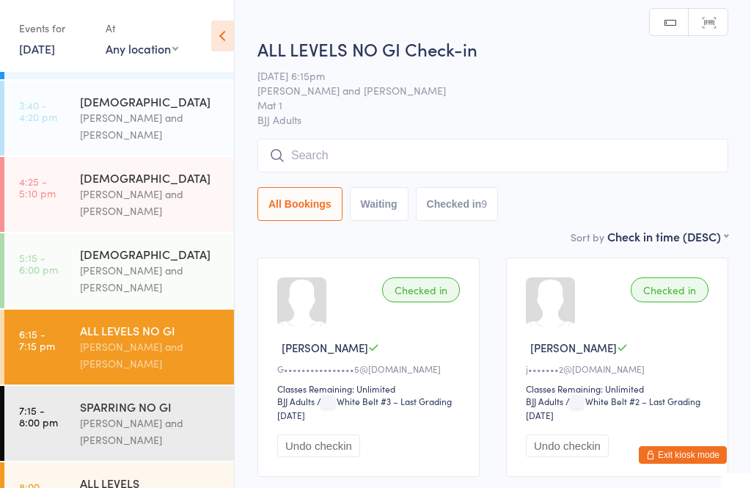
click at [652, 164] on input "search" at bounding box center [493, 156] width 471 height 34
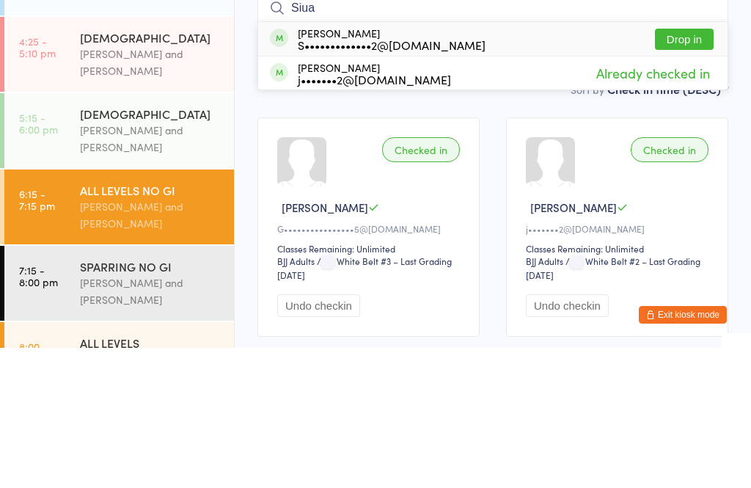
type input "Siua"
click at [691, 169] on button "Drop in" at bounding box center [684, 179] width 59 height 21
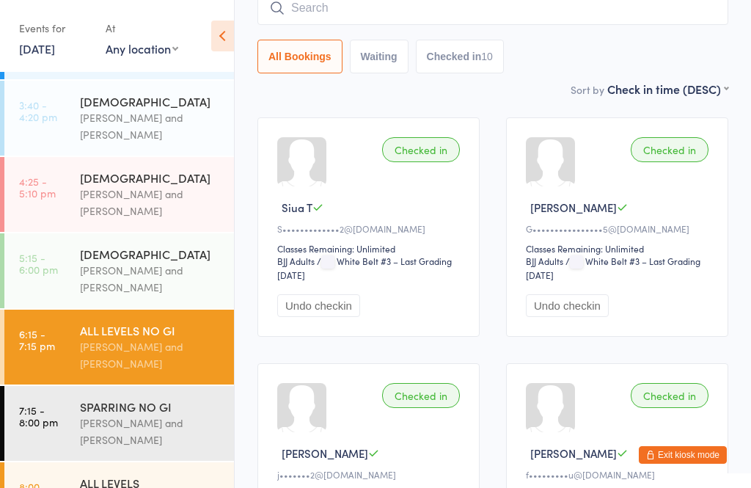
scroll to position [139, 0]
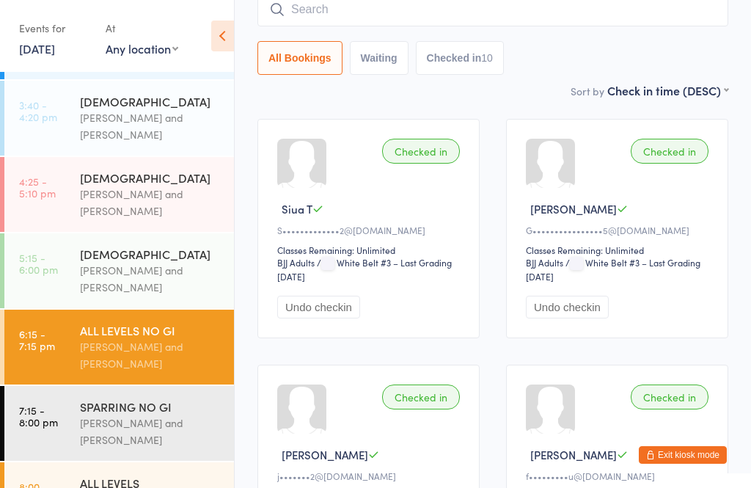
click at [395, 26] on input "search" at bounding box center [493, 10] width 471 height 34
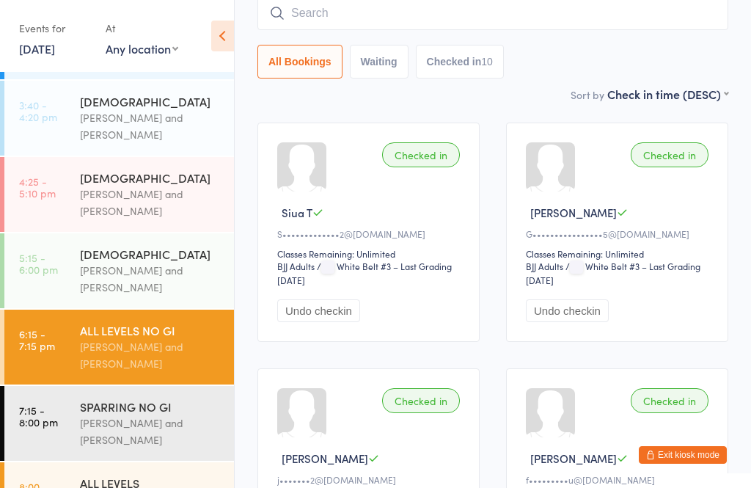
scroll to position [133, 0]
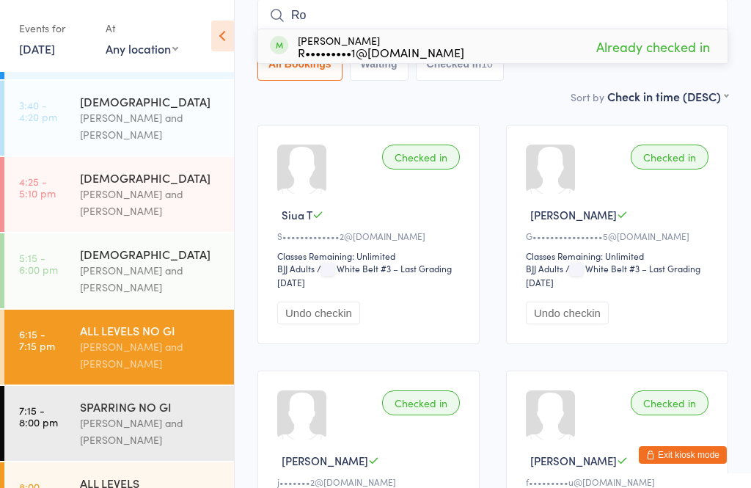
type input "R"
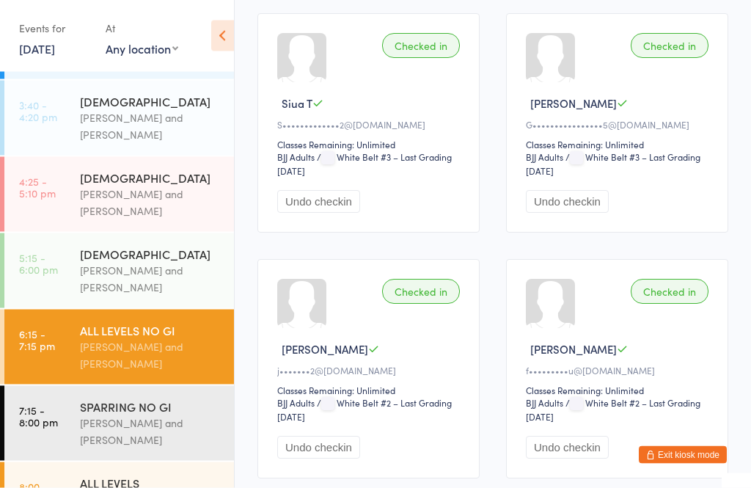
scroll to position [257, 0]
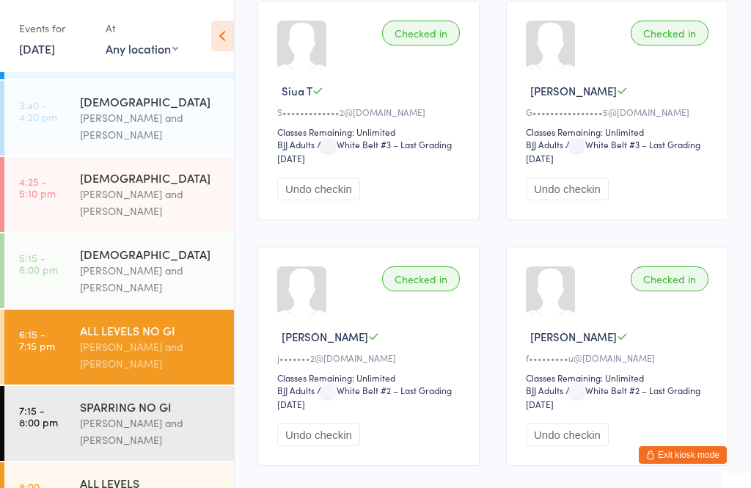
click at [125, 486] on div "ALL LEVELS" at bounding box center [151, 483] width 142 height 16
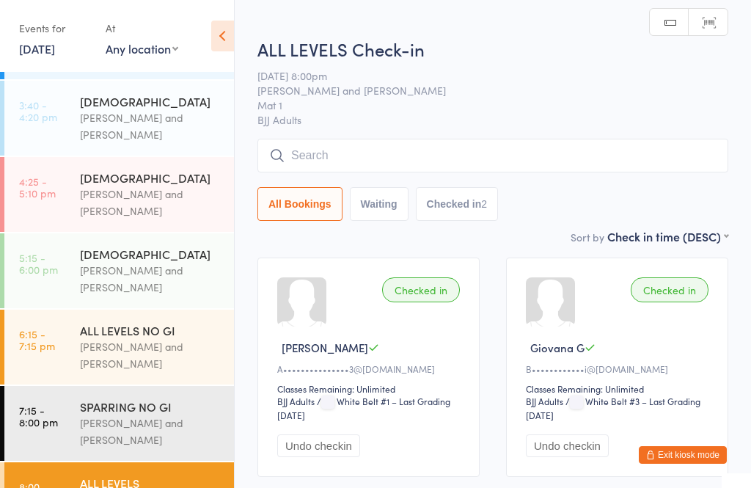
click at [367, 161] on input "search" at bounding box center [493, 156] width 471 height 34
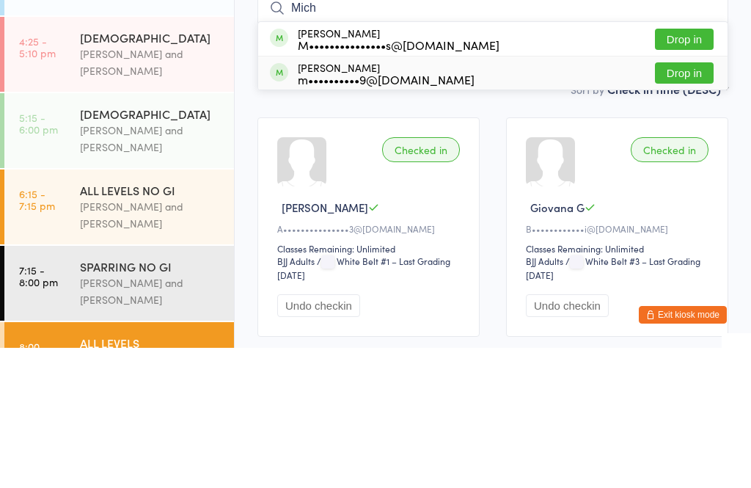
type input "Mich"
click at [416, 214] on div "m••••••••••9@[DOMAIN_NAME]" at bounding box center [386, 220] width 177 height 12
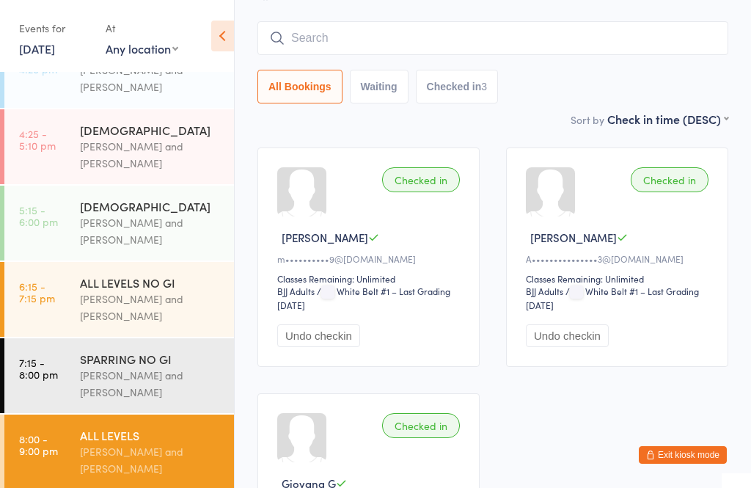
scroll to position [424, 0]
click at [178, 380] on div "[PERSON_NAME] and [PERSON_NAME]" at bounding box center [151, 385] width 142 height 34
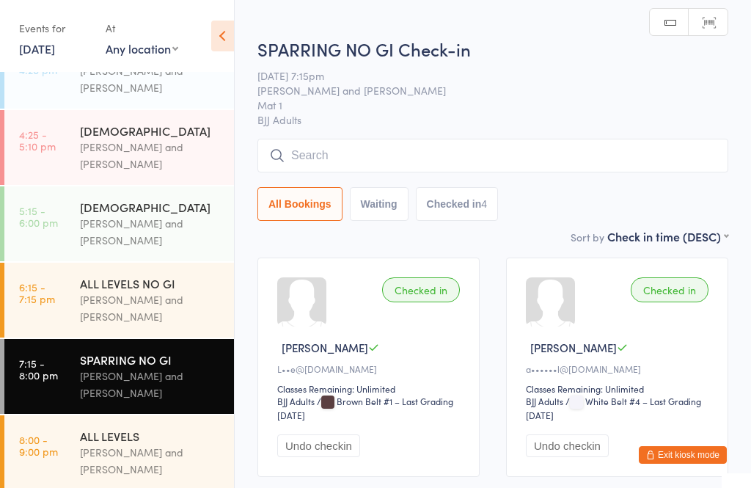
click at [423, 165] on input "search" at bounding box center [493, 156] width 471 height 34
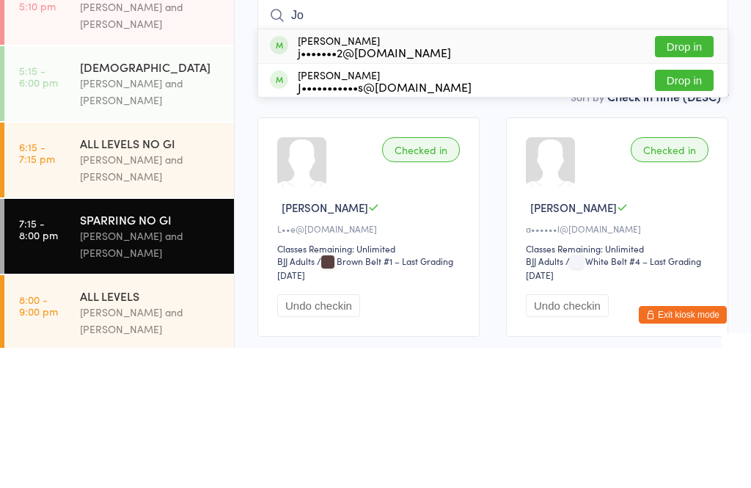
type input "Jo"
click at [695, 176] on button "Drop in" at bounding box center [684, 186] width 59 height 21
